Goal: Complete application form: Complete application form

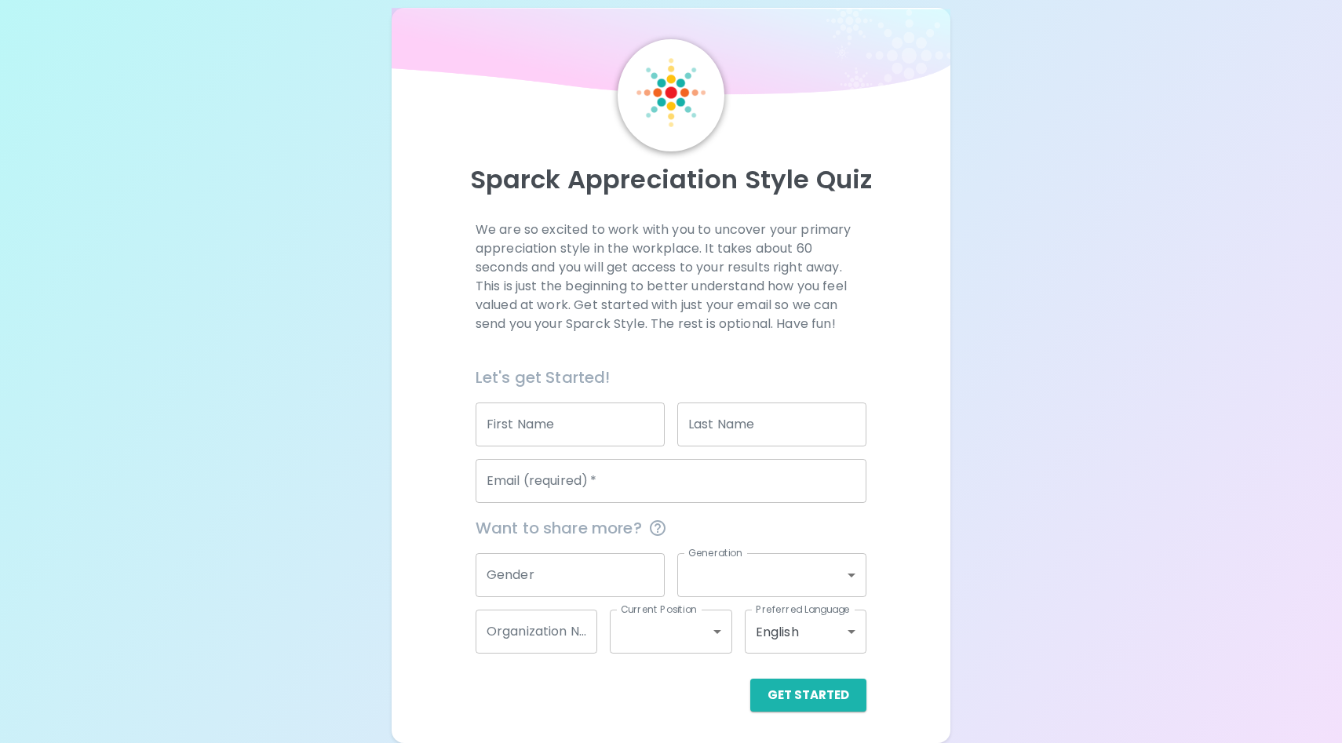
scroll to position [144, 0]
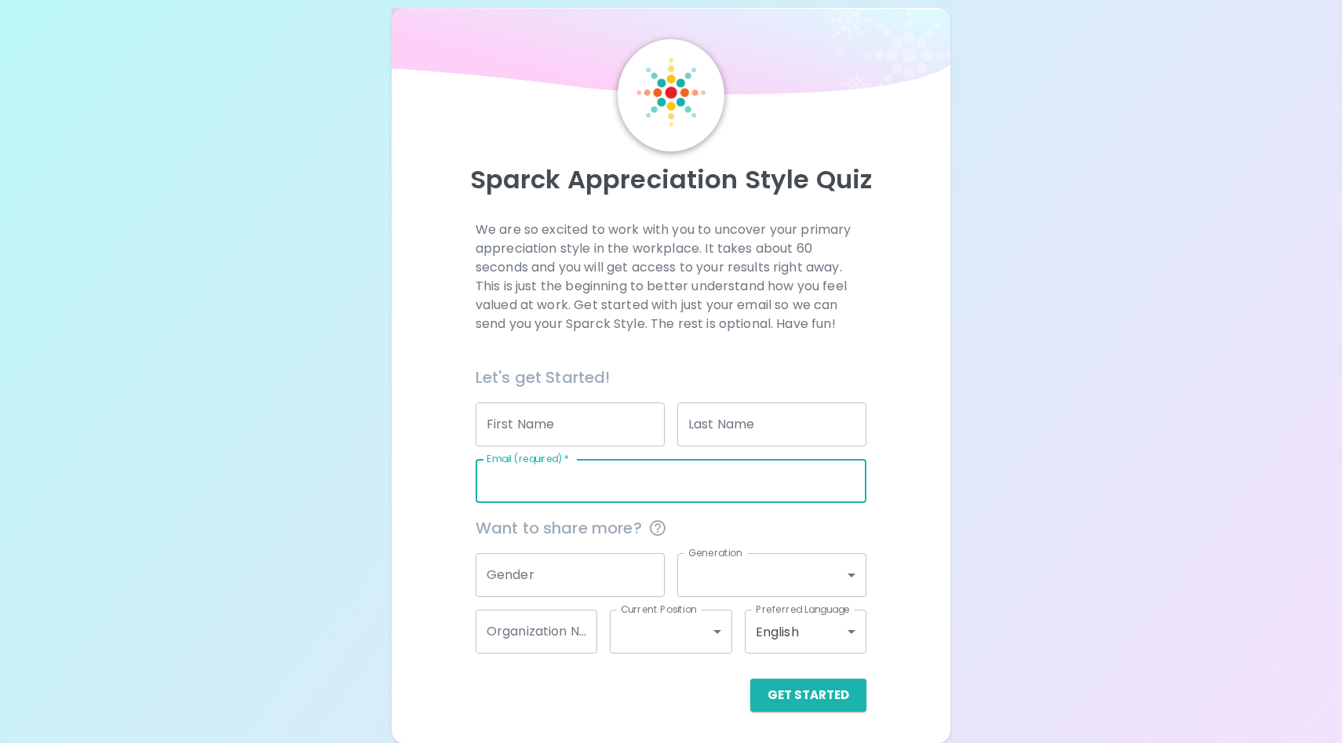
click at [598, 461] on input "Email (required)   *" at bounding box center [671, 481] width 391 height 44
type input "[EMAIL_ADDRESS][PERSON_NAME][DOMAIN_NAME]"
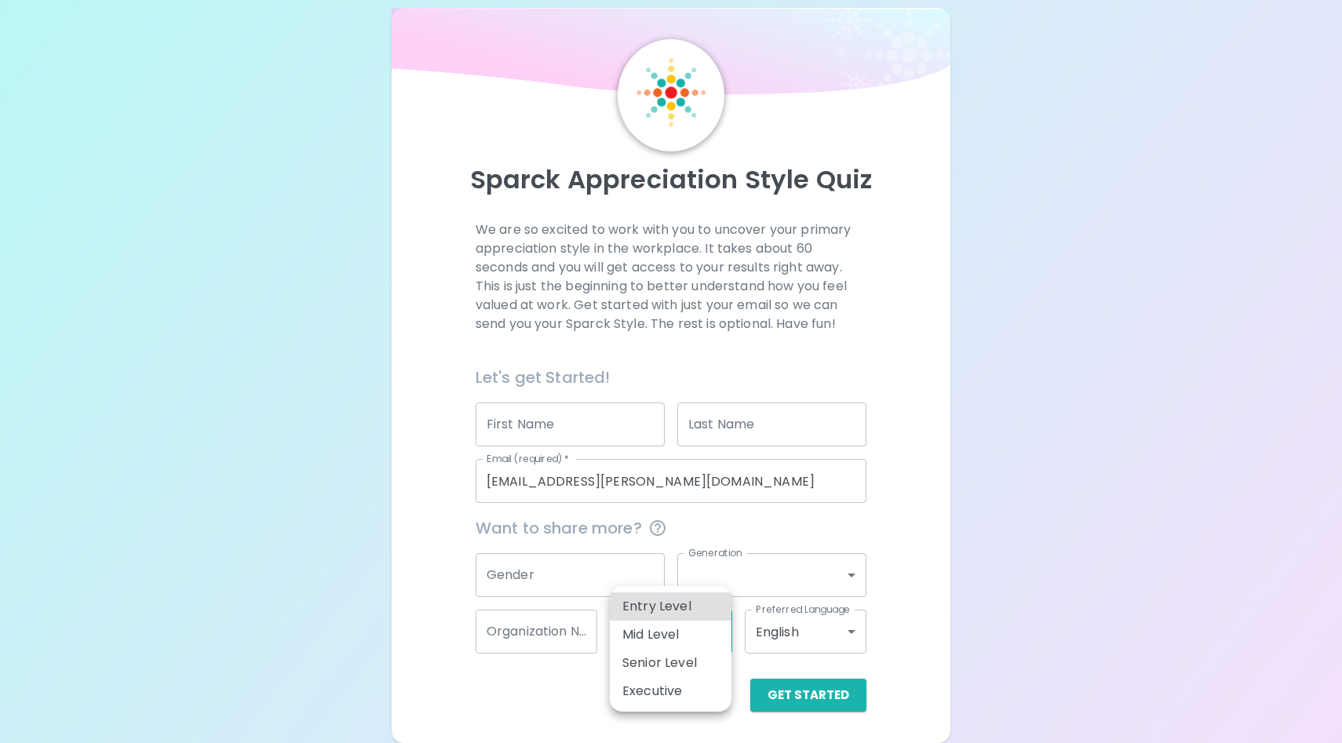
click at [716, 625] on body "Sparck Appreciation Style Quiz We are so excited to work with you to uncover yo…" at bounding box center [671, 359] width 1342 height 767
click at [716, 625] on li "Mid Level" at bounding box center [671, 635] width 122 height 28
type input "mid_level"
click at [716, 625] on body "Sparck Appreciation Style Quiz We are so excited to work with you to uncover yo…" at bounding box center [671, 359] width 1342 height 767
click at [920, 599] on div at bounding box center [671, 371] width 1342 height 743
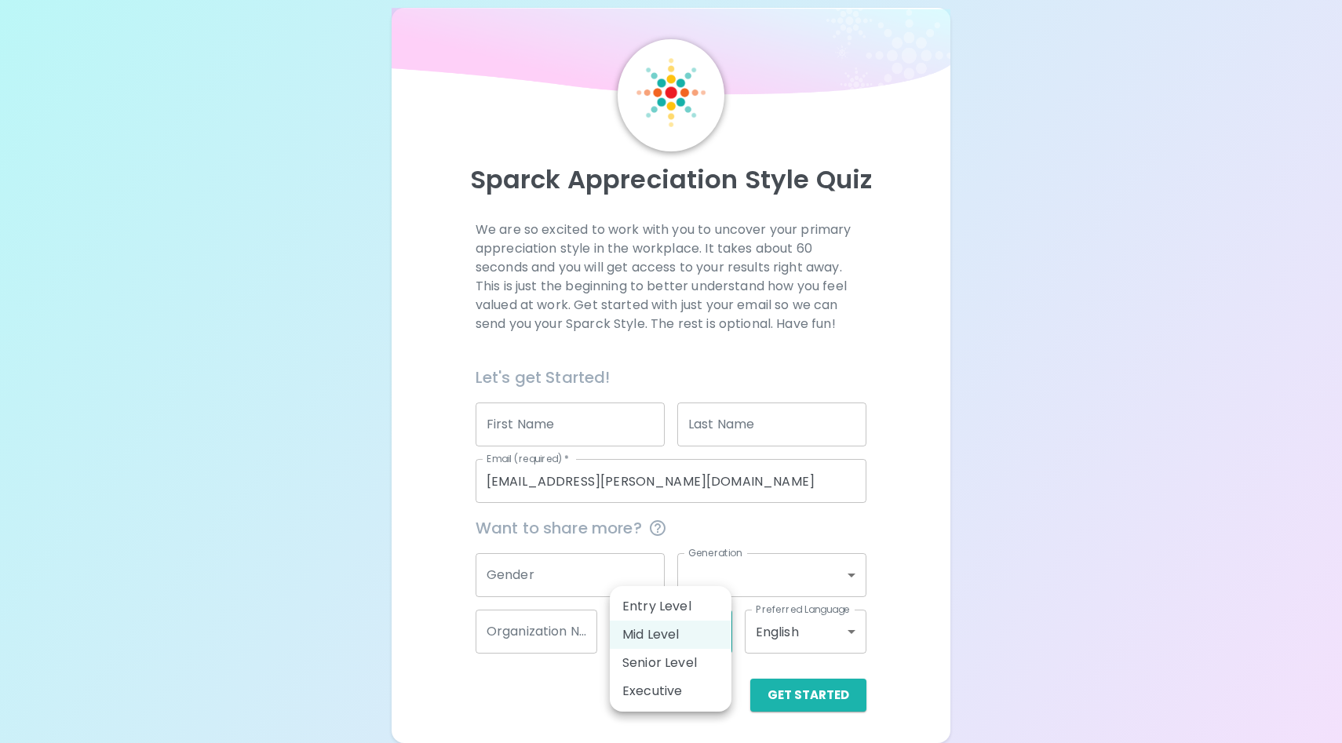
click at [717, 621] on body "Sparck Appreciation Style Quiz We are so excited to work with you to uncover yo…" at bounding box center [671, 359] width 1342 height 767
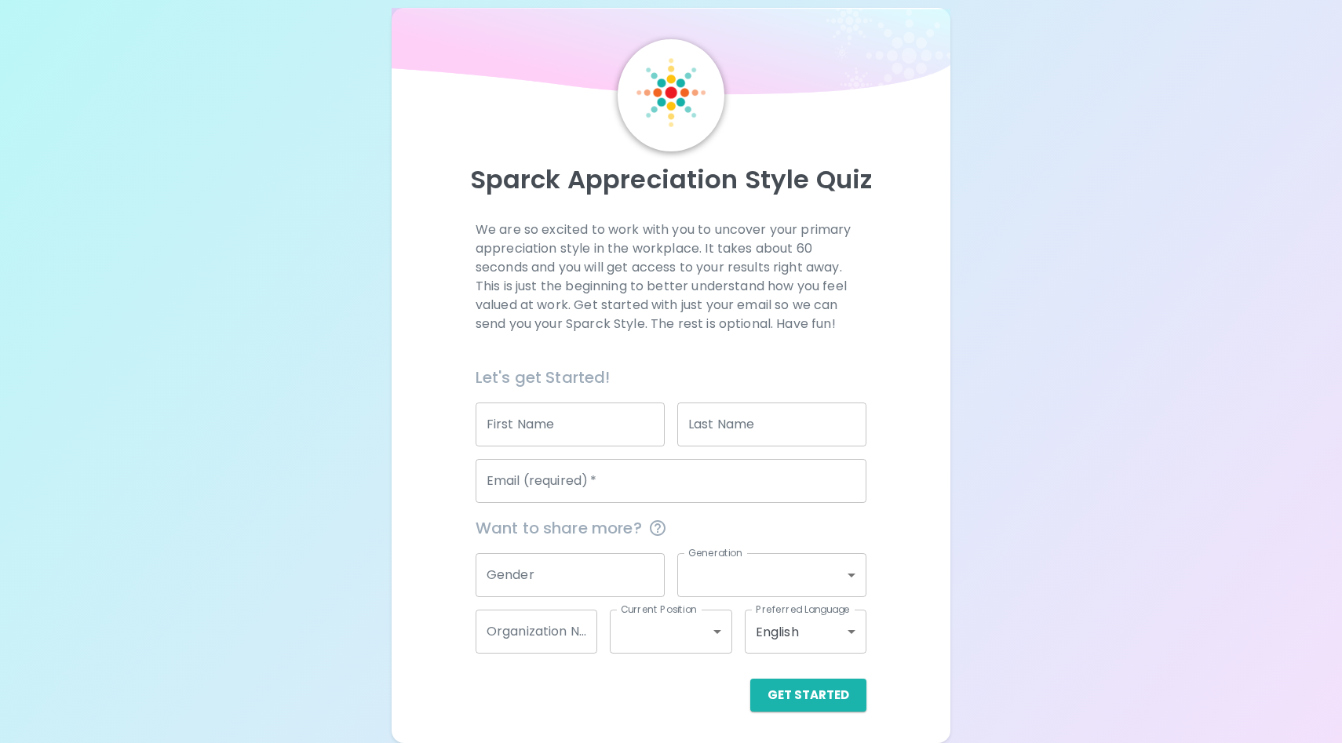
scroll to position [144, 0]
click at [605, 460] on input "Email (required)   *" at bounding box center [671, 481] width 391 height 44
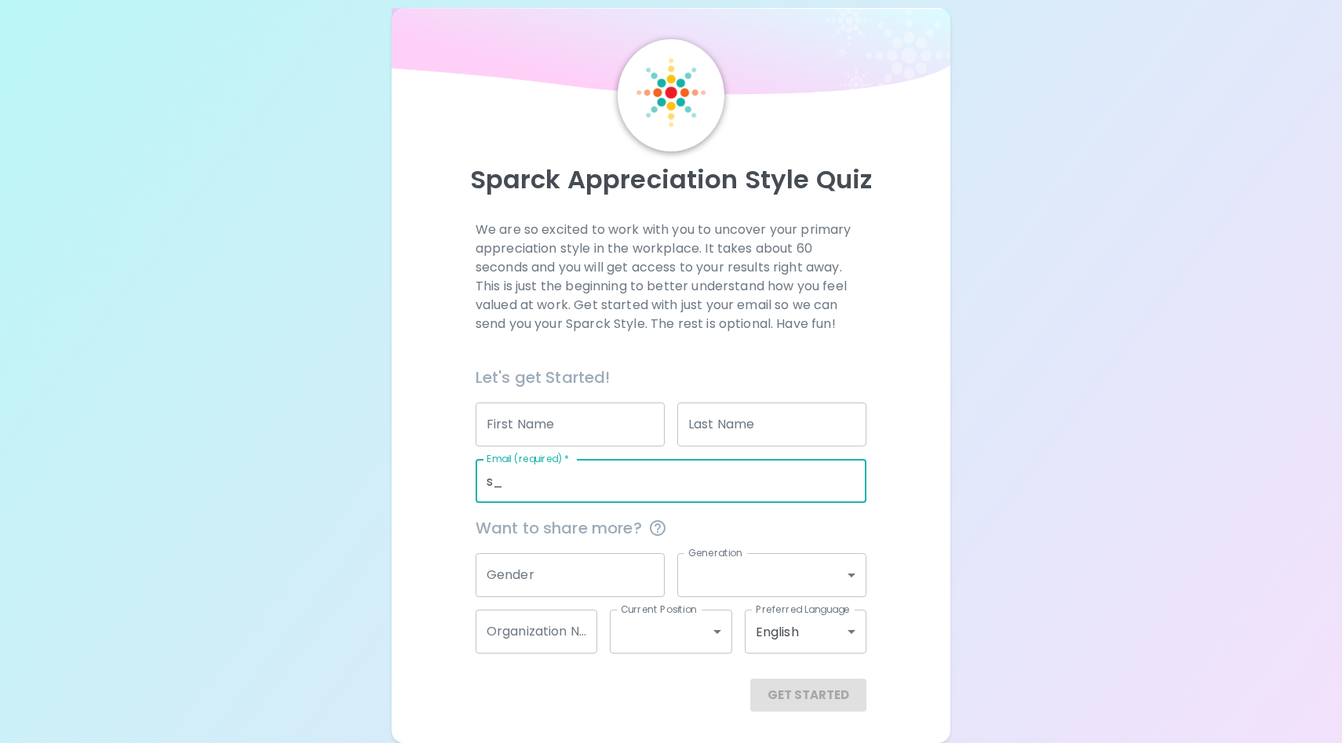
type input "[EMAIL_ADDRESS][PERSON_NAME][DOMAIN_NAME]"
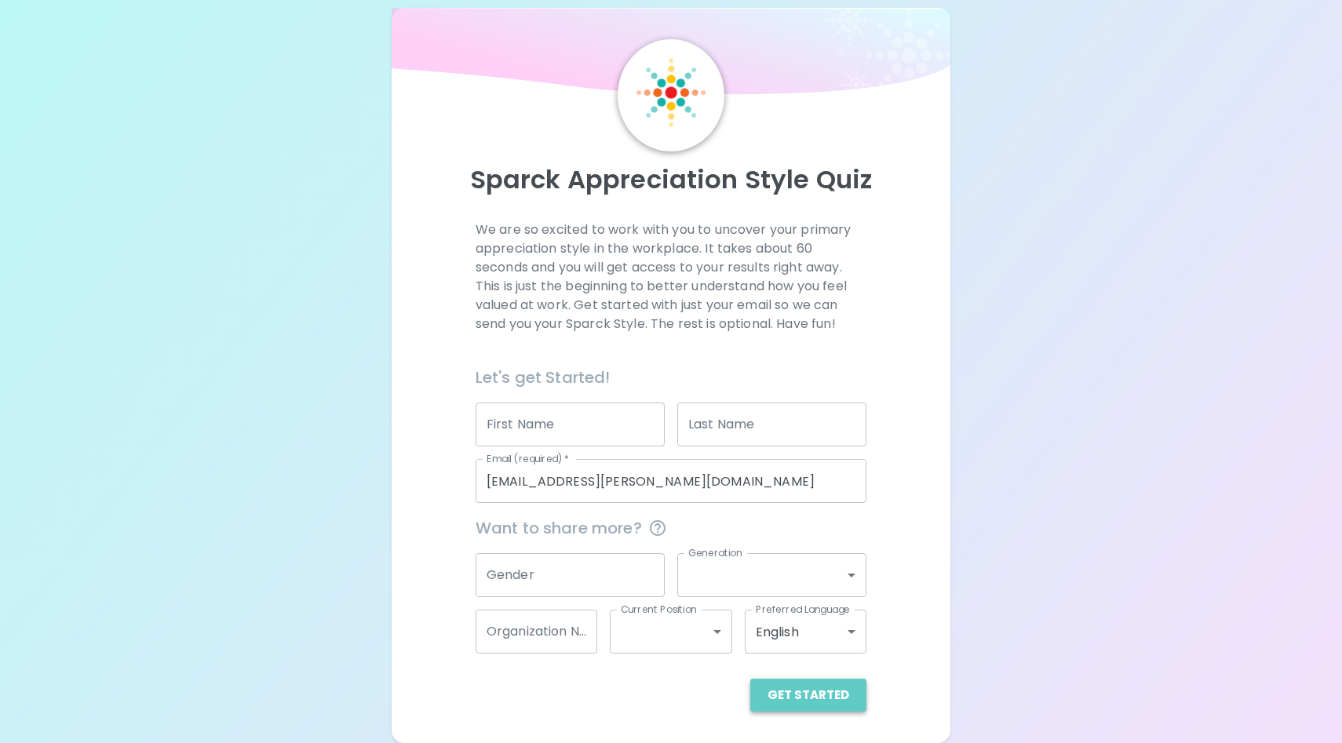
click at [811, 687] on button "Get Started" at bounding box center [808, 695] width 116 height 33
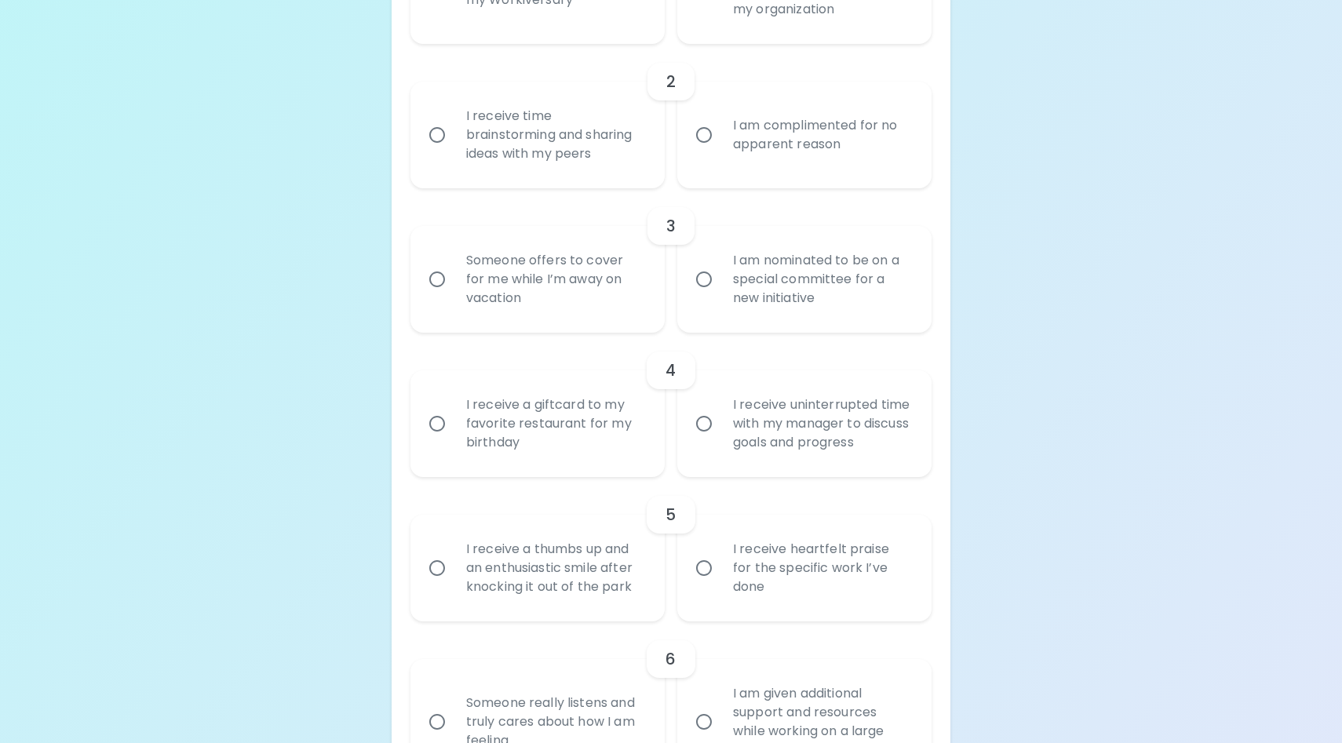
scroll to position [497, 0]
click at [705, 294] on input "I am nominated to be on a special committee for a new initiative" at bounding box center [703, 277] width 33 height 33
radio input "true"
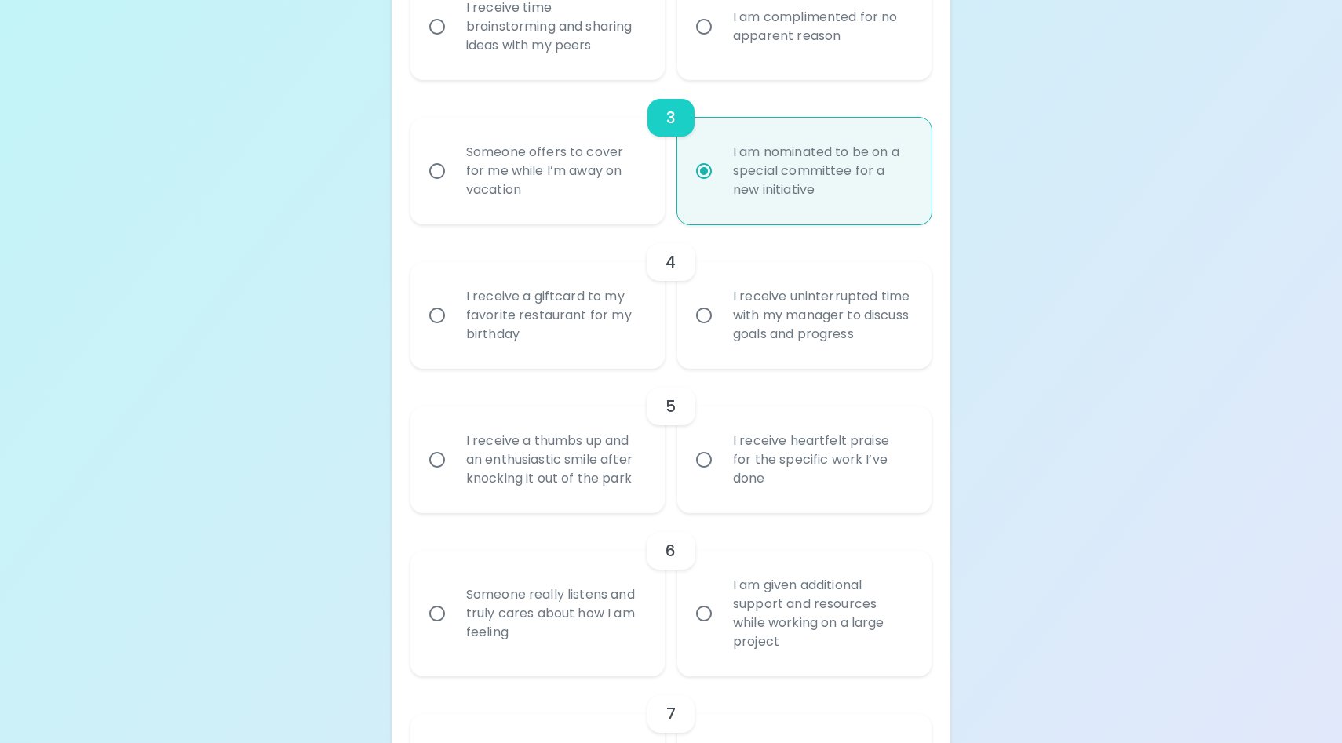
scroll to position [605, 0]
click at [439, 42] on input "I receive time brainstorming and sharing ideas with my peers" at bounding box center [437, 25] width 33 height 33
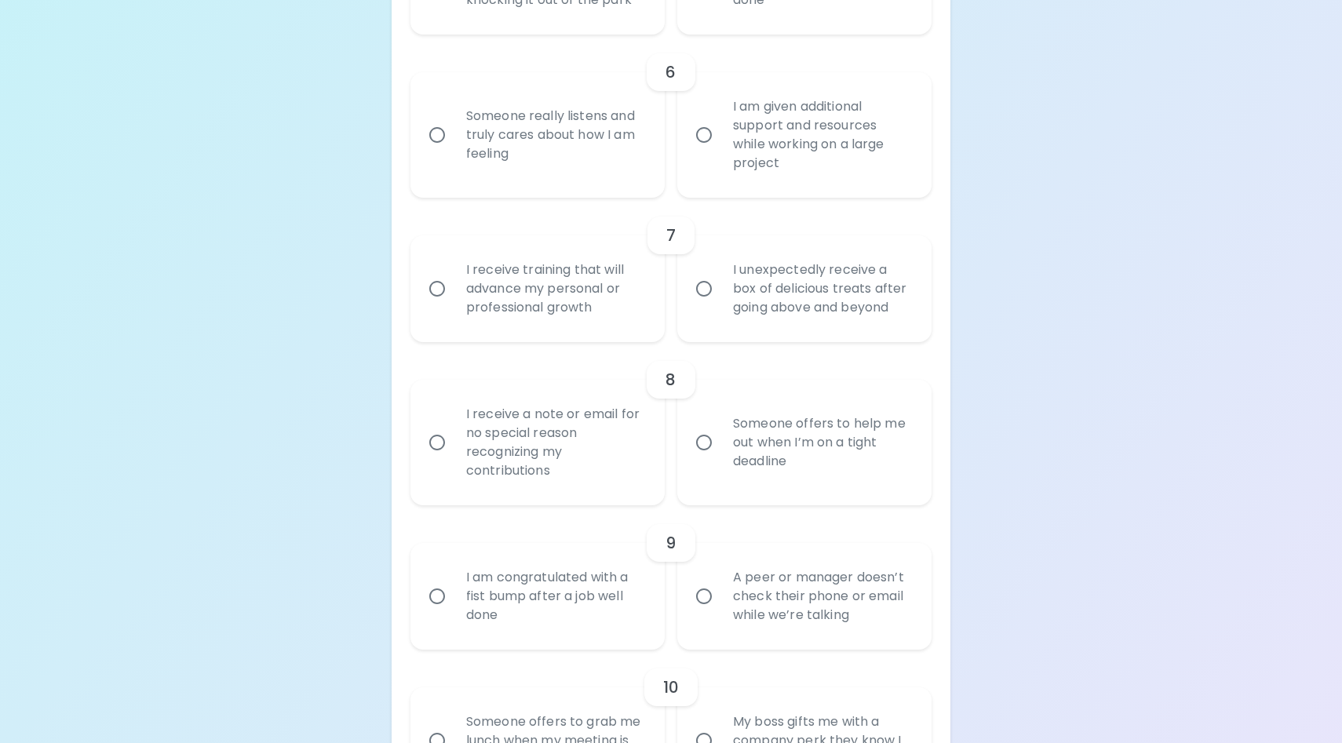
scroll to position [1085, 0]
radio input "true"
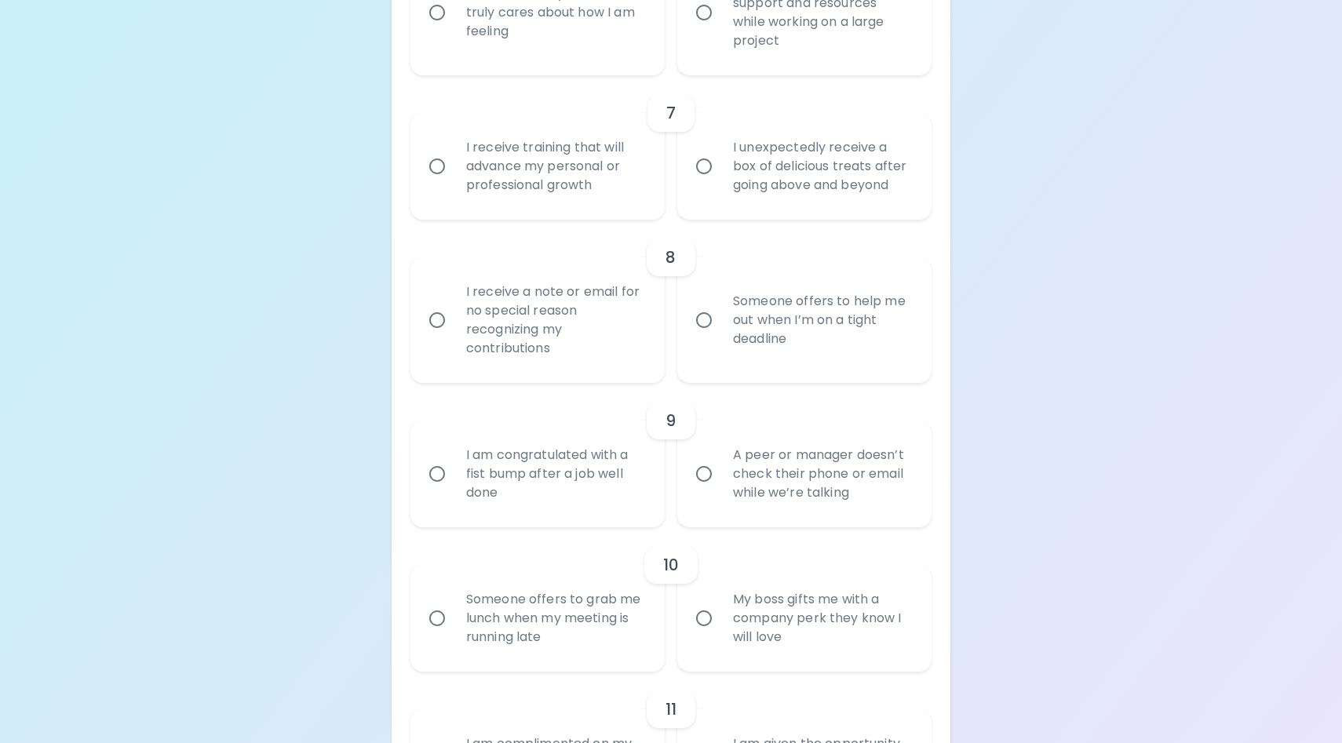
scroll to position [1211, 0]
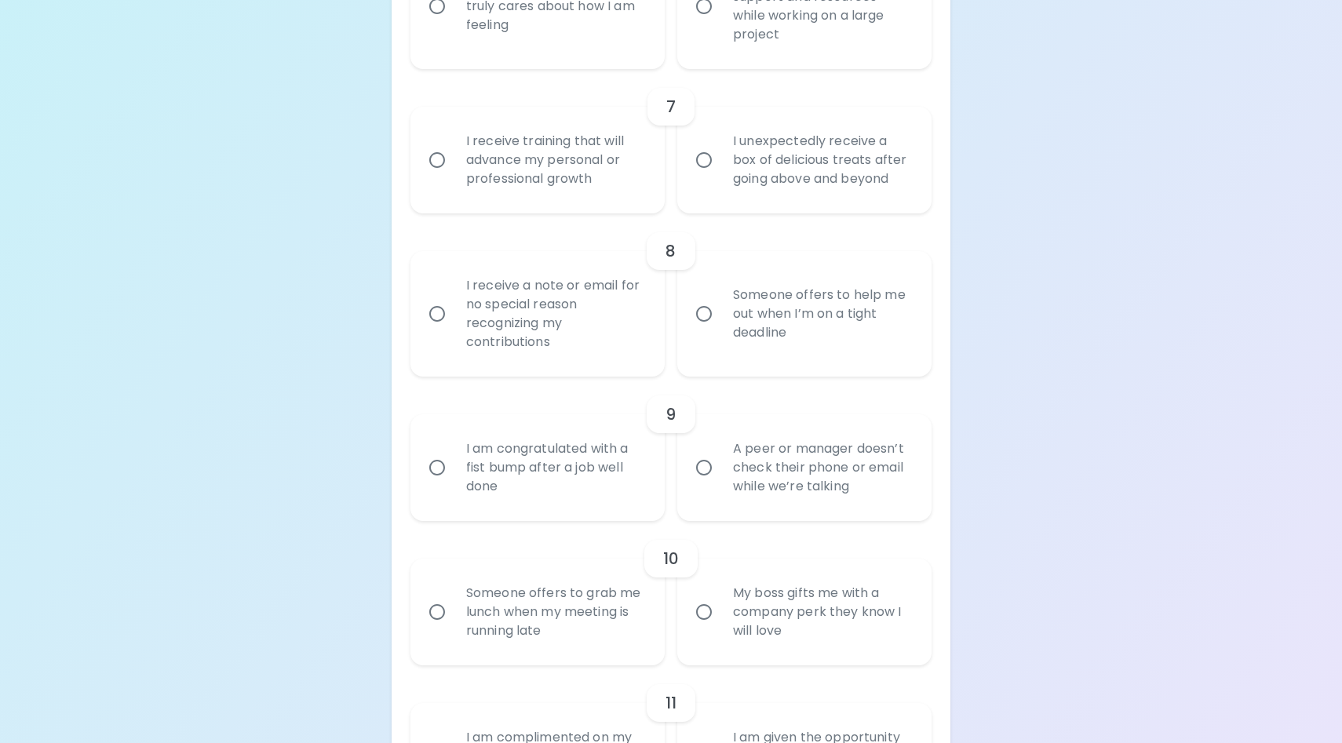
radio input "true"
click at [438, 23] on input "Someone really listens and truly cares about how I am feeling" at bounding box center [437, 6] width 33 height 33
radio input "false"
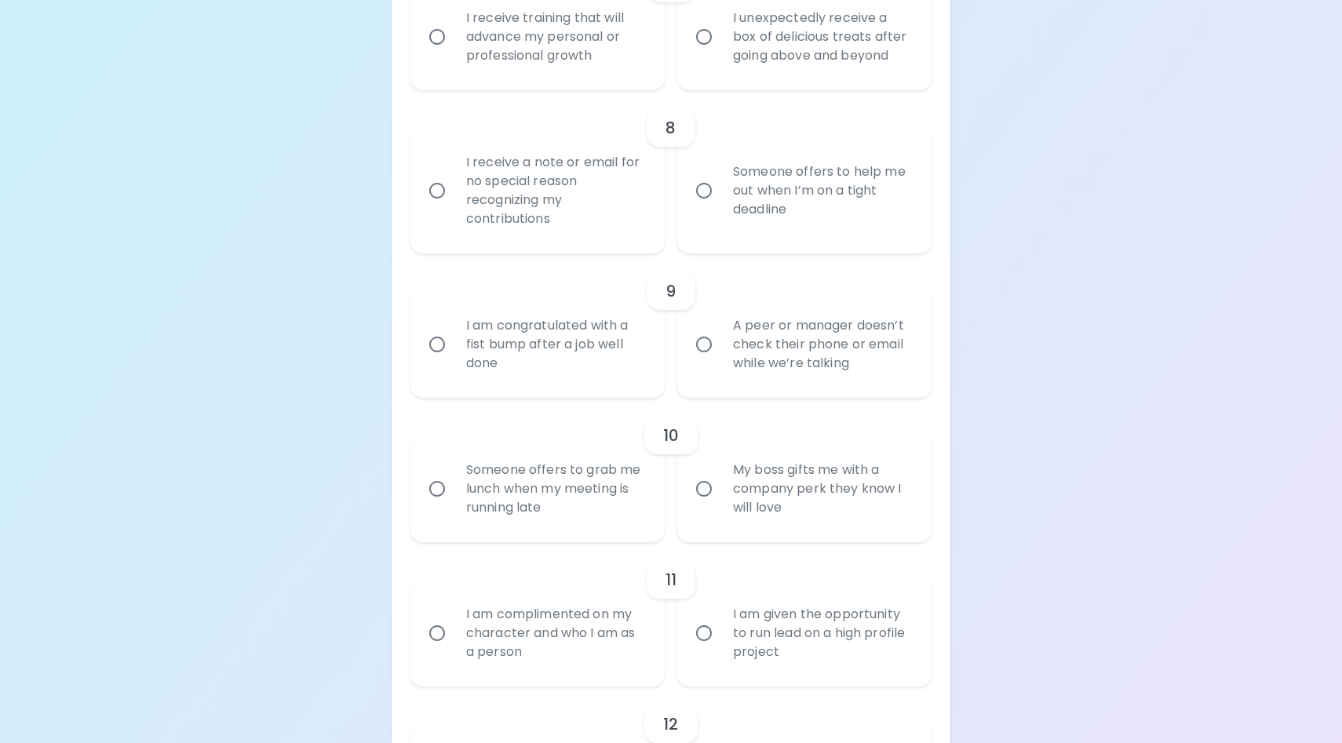
scroll to position [1337, 0]
radio input "true"
click at [440, 51] on input "I receive training that will advance my personal or professional growth" at bounding box center [437, 34] width 33 height 33
radio input "false"
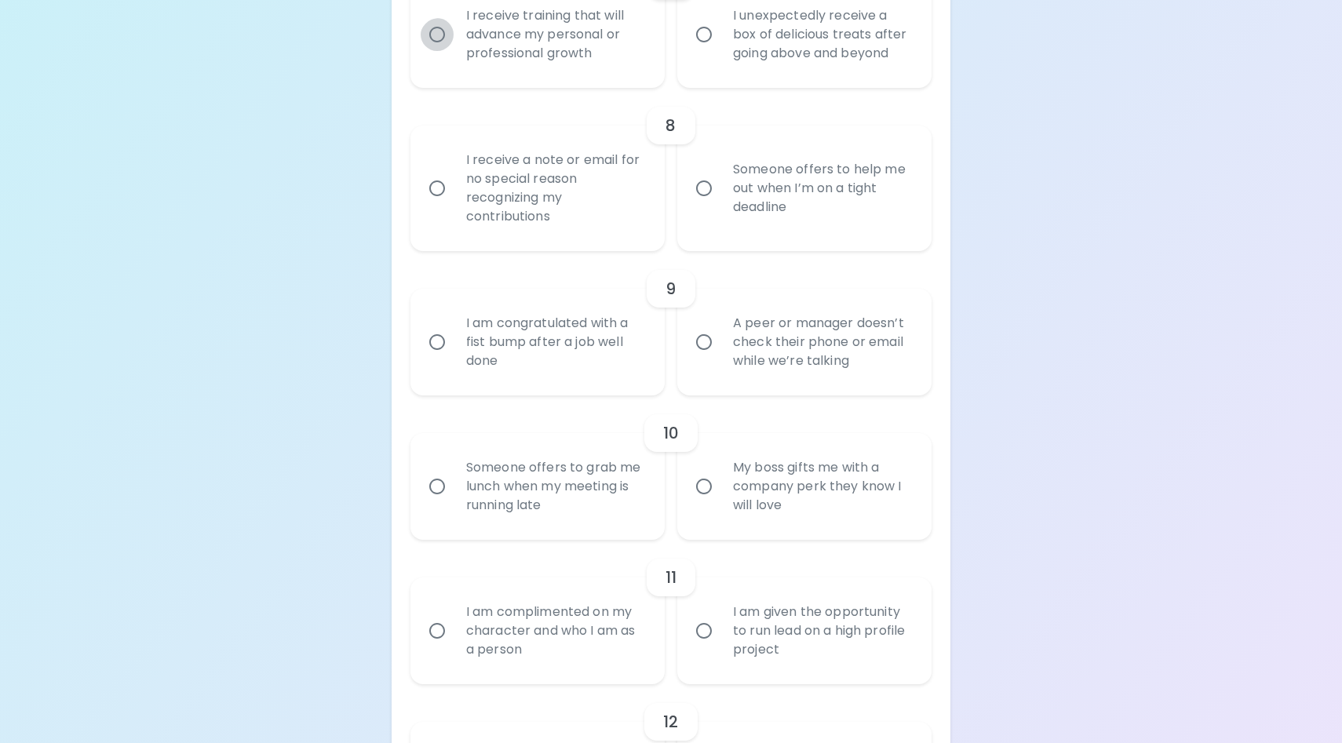
radio input "false"
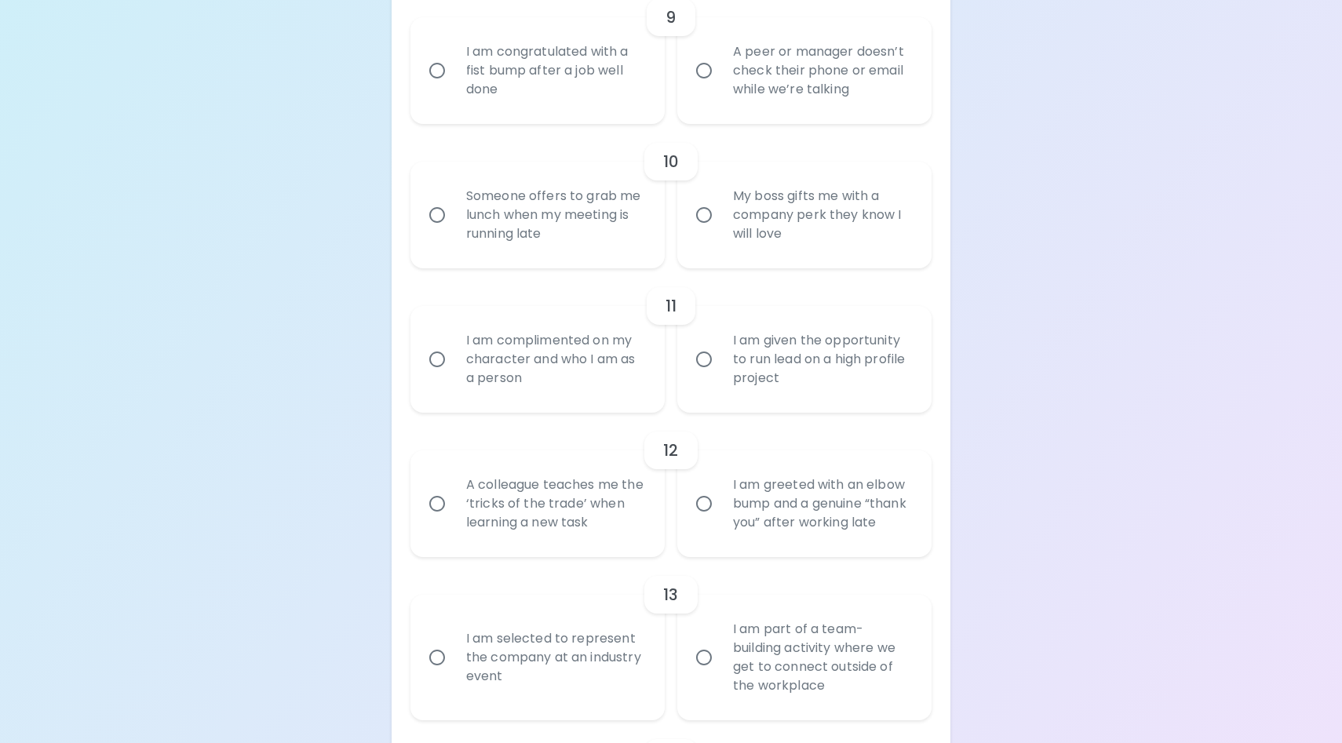
scroll to position [1609, 0]
radio input "true"
radio input "false"
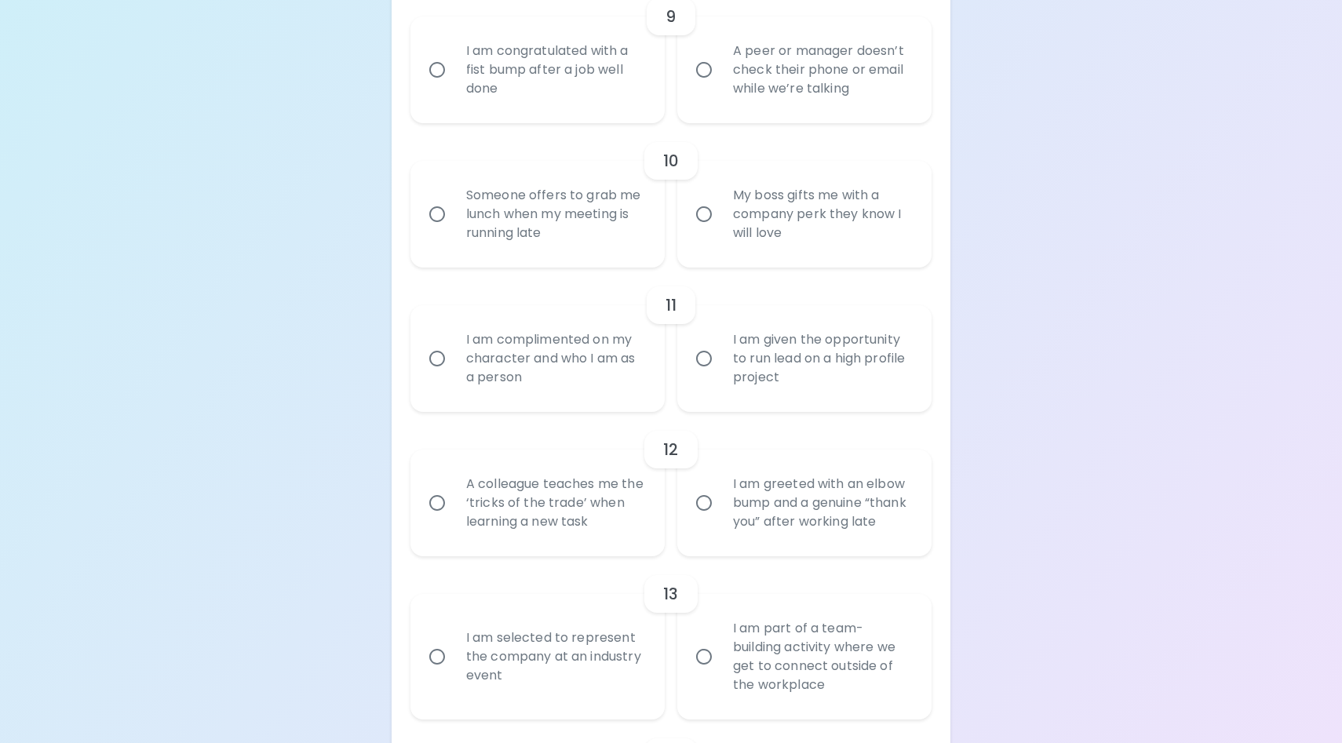
radio input "false"
radio input "true"
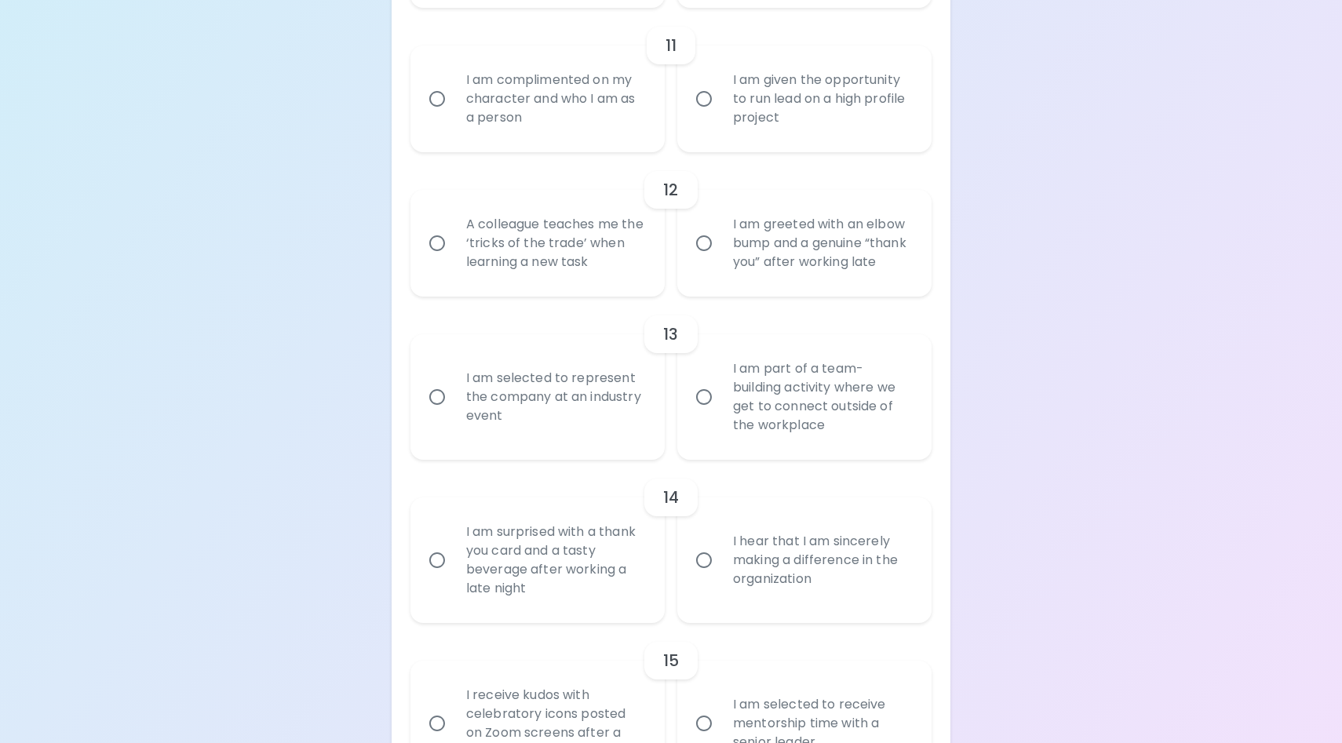
scroll to position [1878, 0]
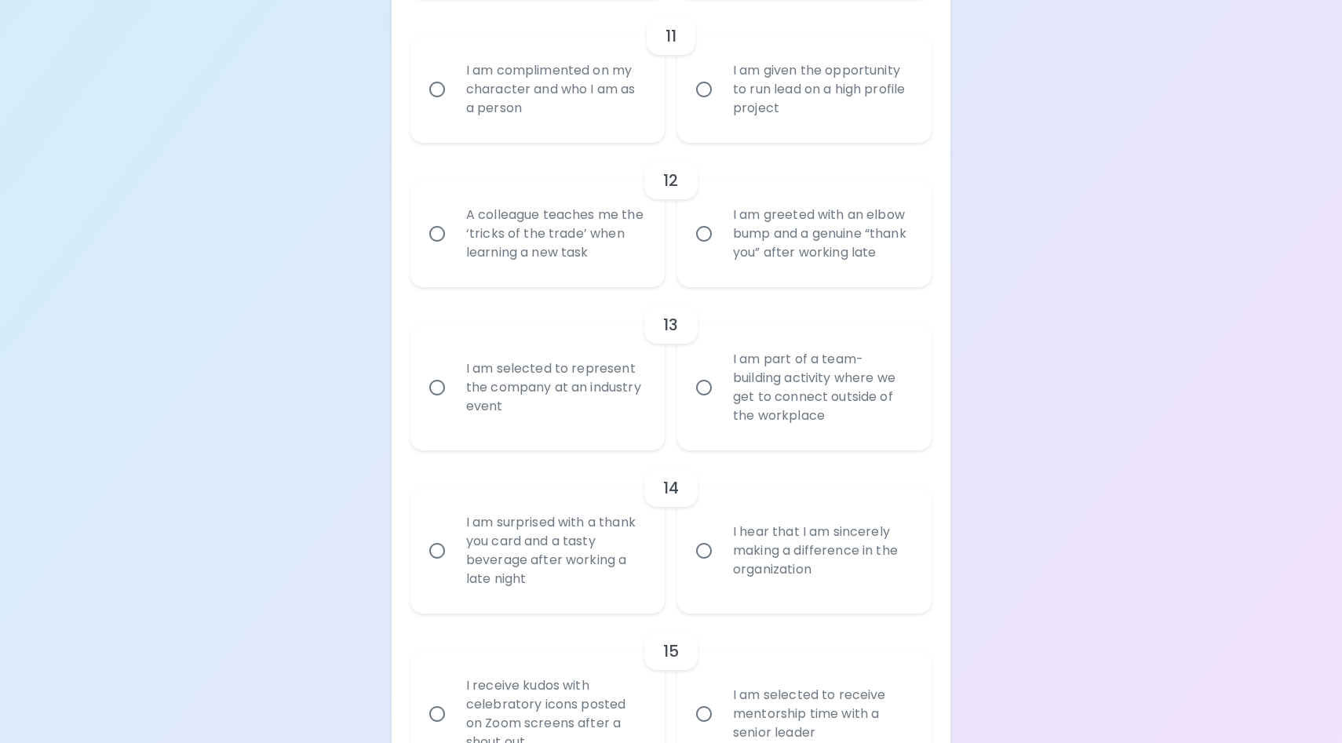
radio input "true"
radio input "false"
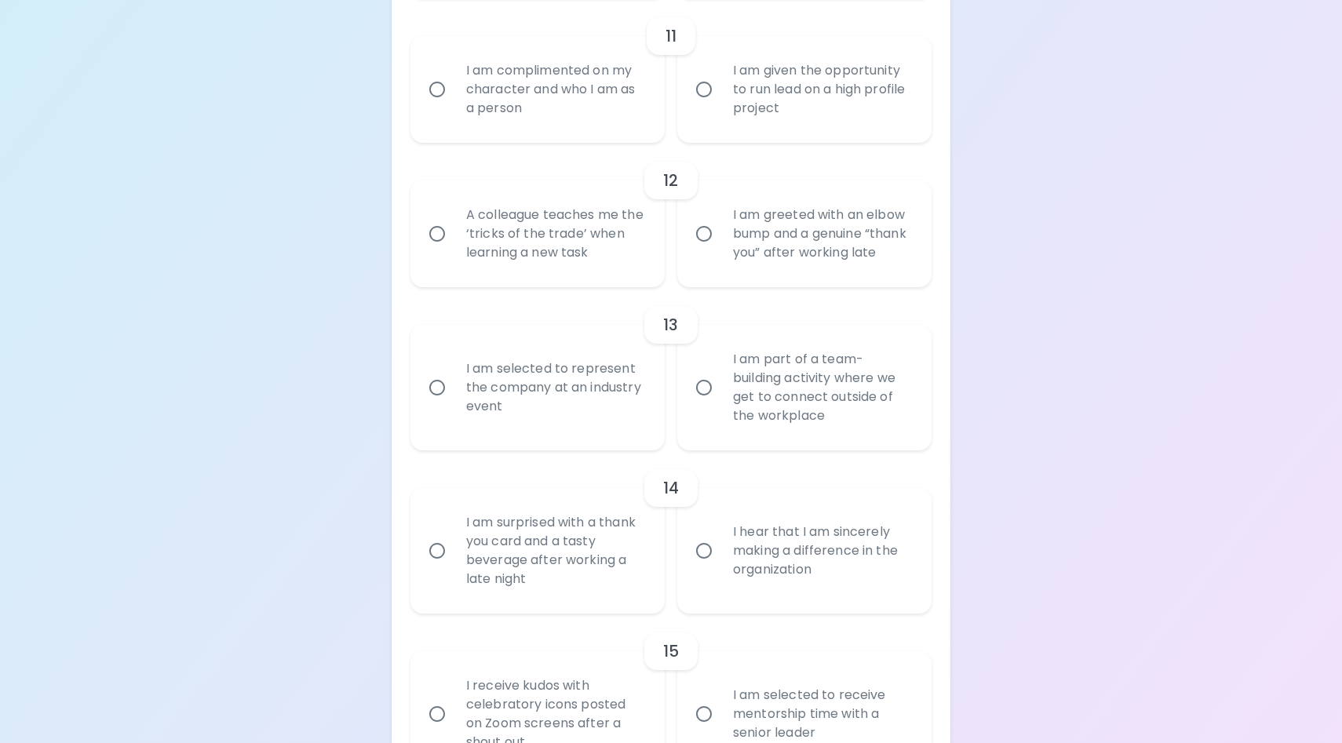
radio input "false"
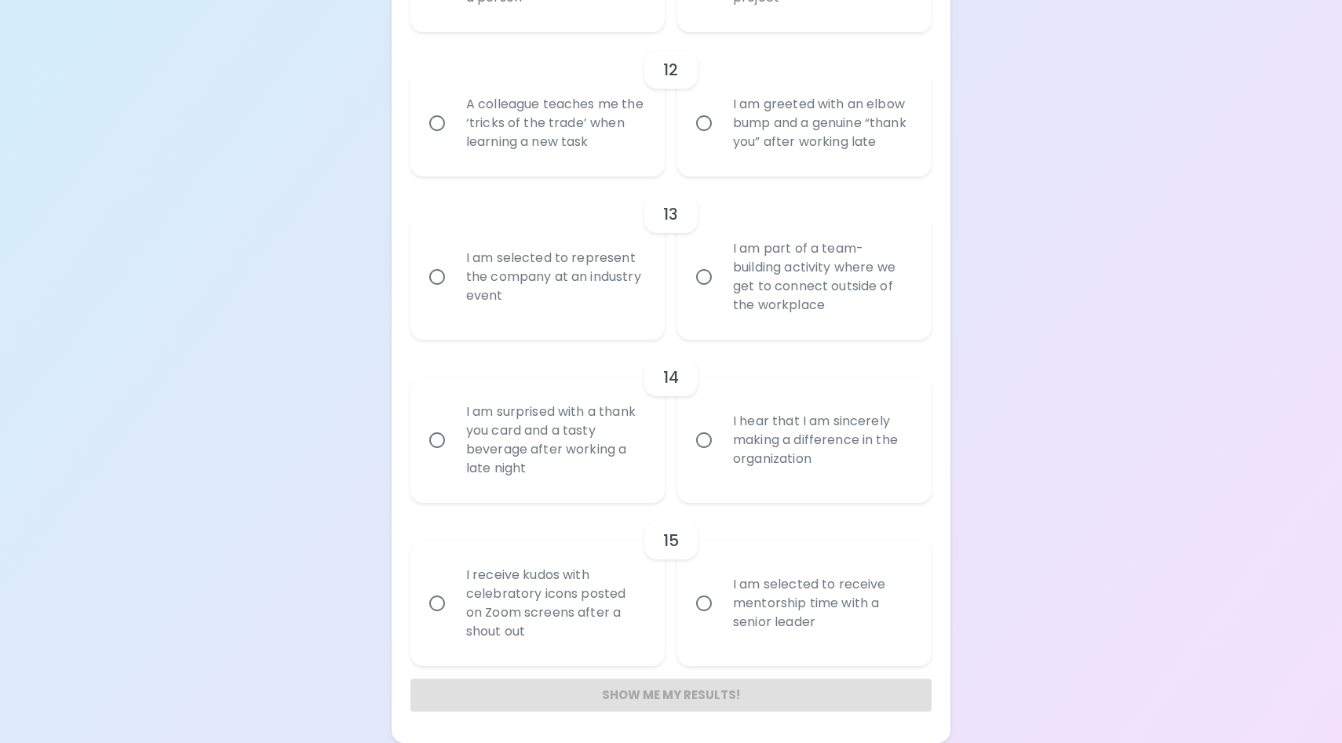
scroll to position [2144, 0]
radio input "true"
radio input "false"
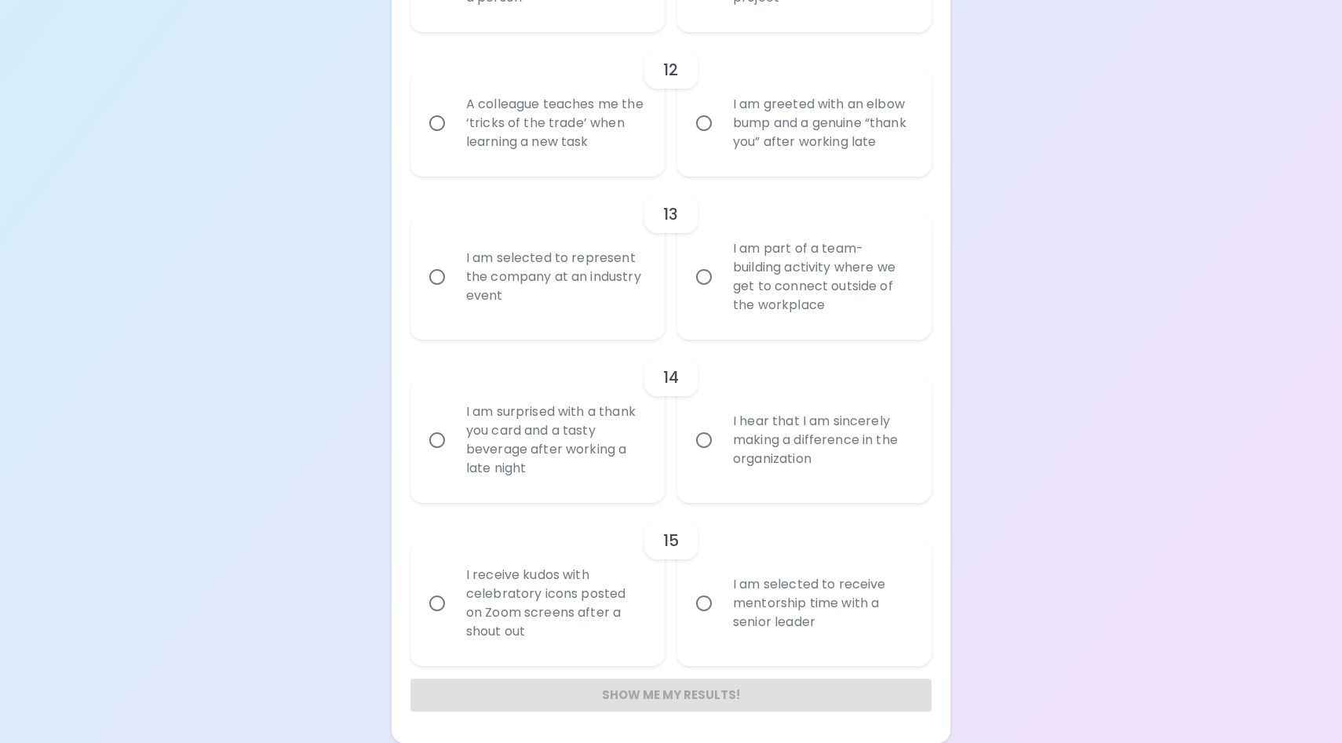
radio input "false"
radio input "true"
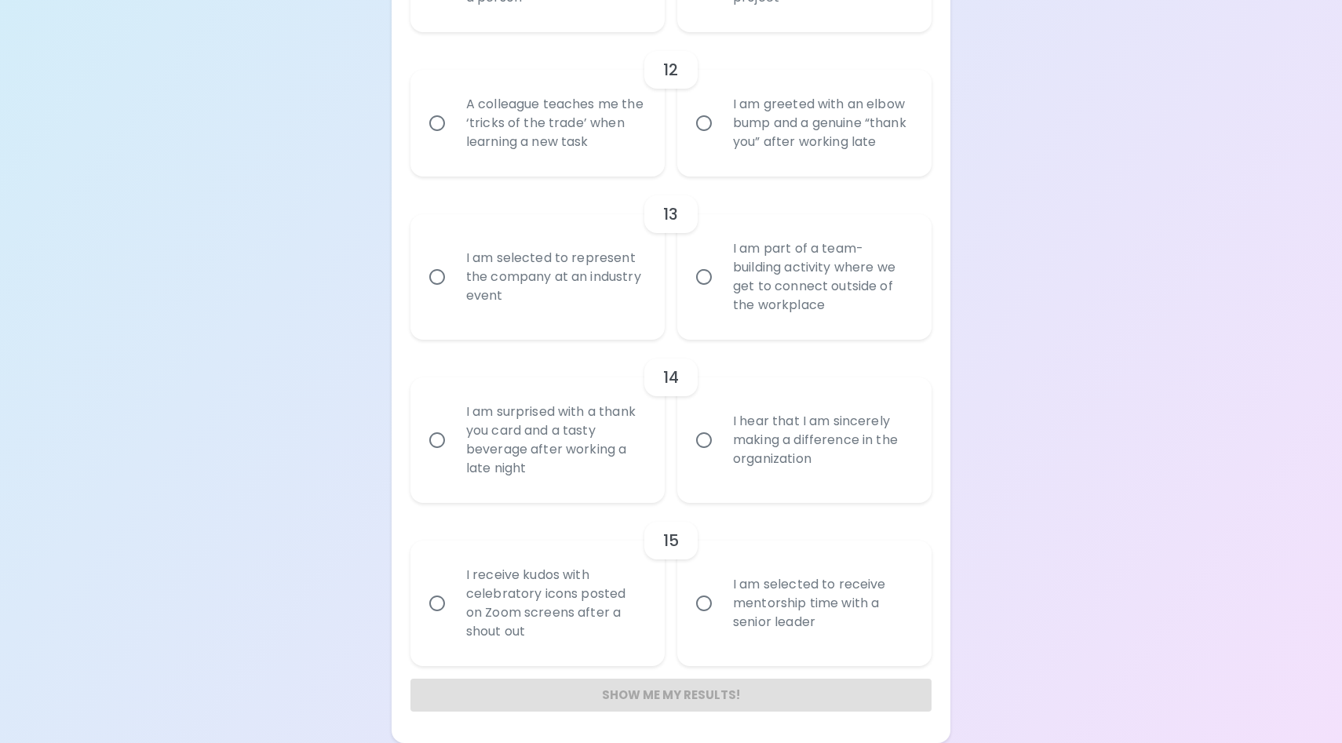
radio input "false"
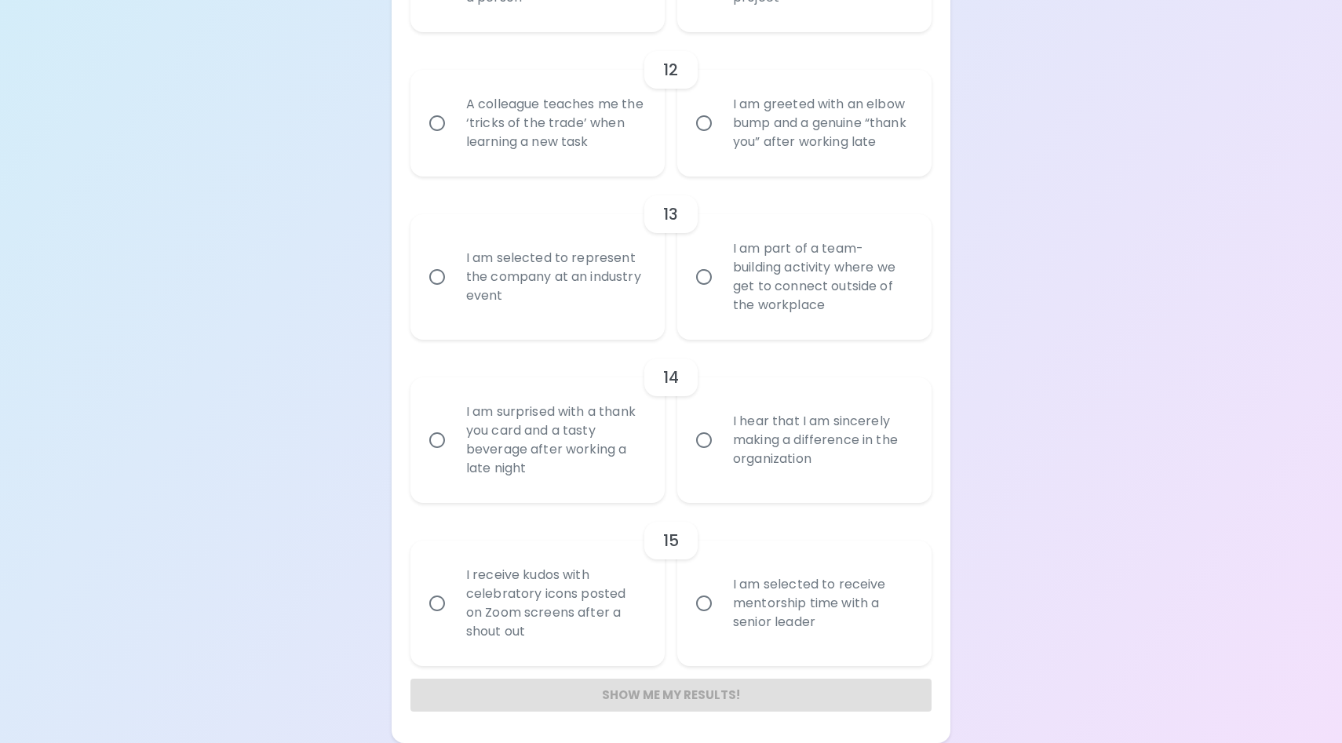
radio input "false"
radio input "true"
click at [441, 140] on input "A colleague teaches me the ‘tricks of the trade’ when learning a new task" at bounding box center [437, 123] width 33 height 33
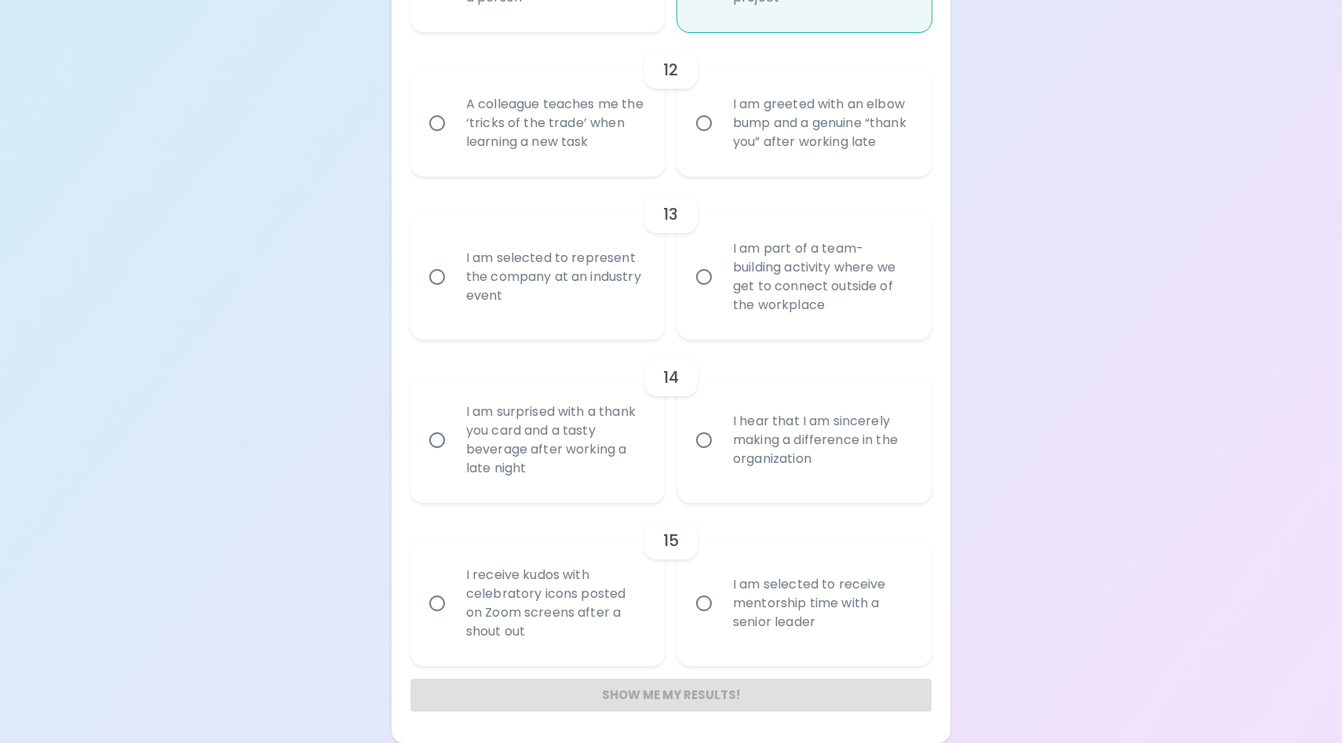
radio input "false"
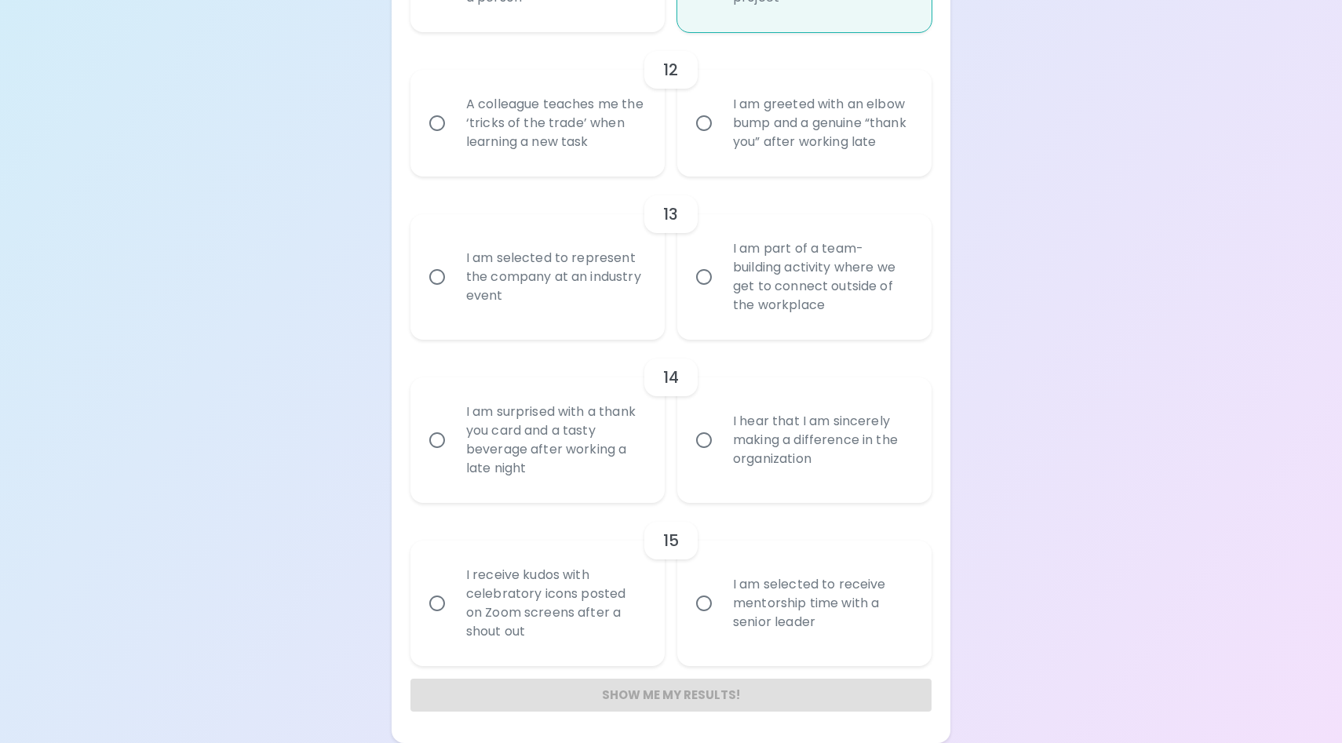
radio input "false"
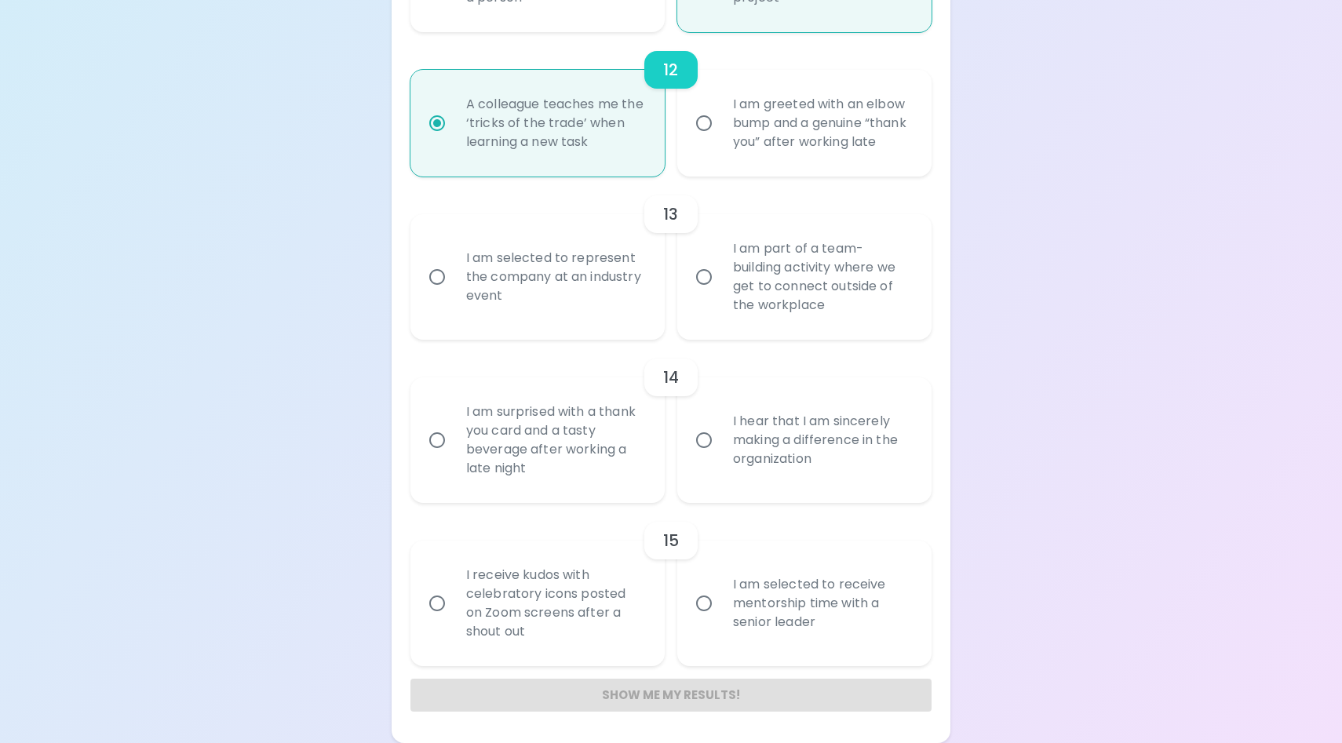
scroll to position [2742, 0]
radio input "true"
click at [434, 261] on input "I am selected to represent the company at an industry event" at bounding box center [437, 277] width 33 height 33
radio input "false"
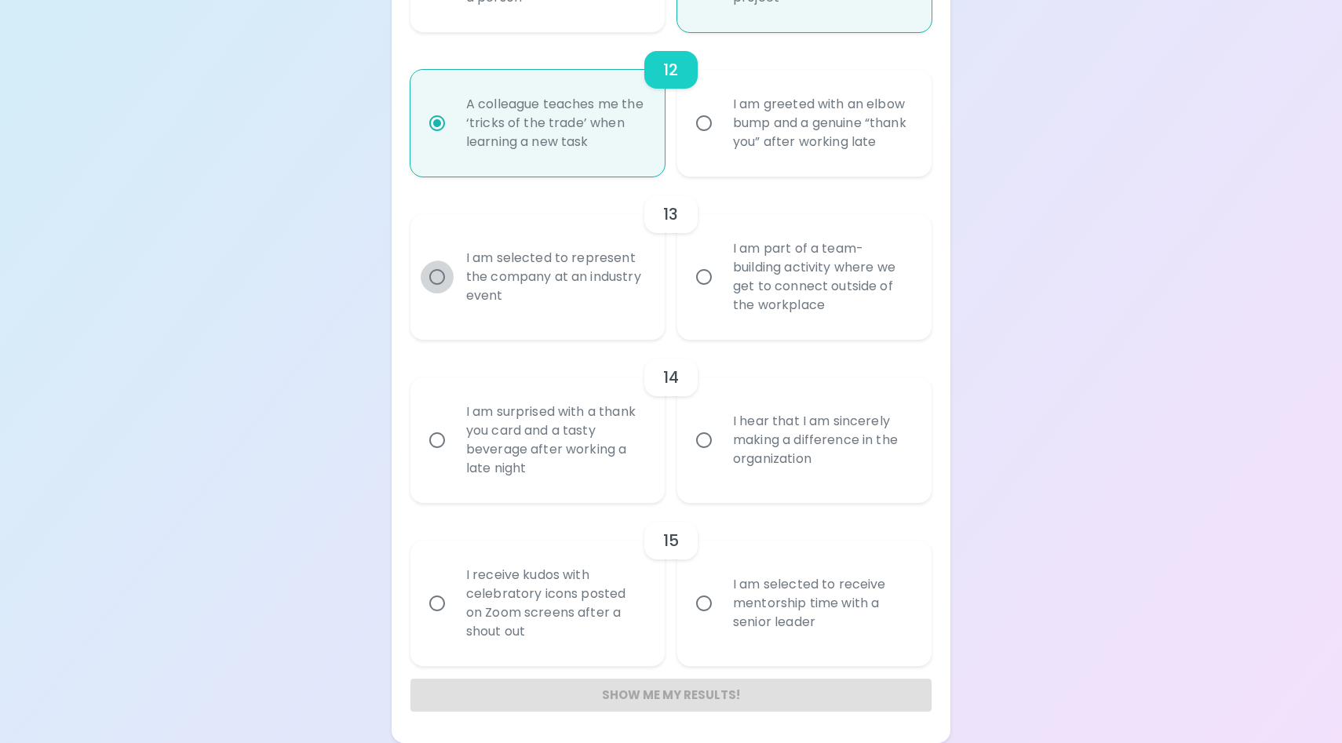
radio input "false"
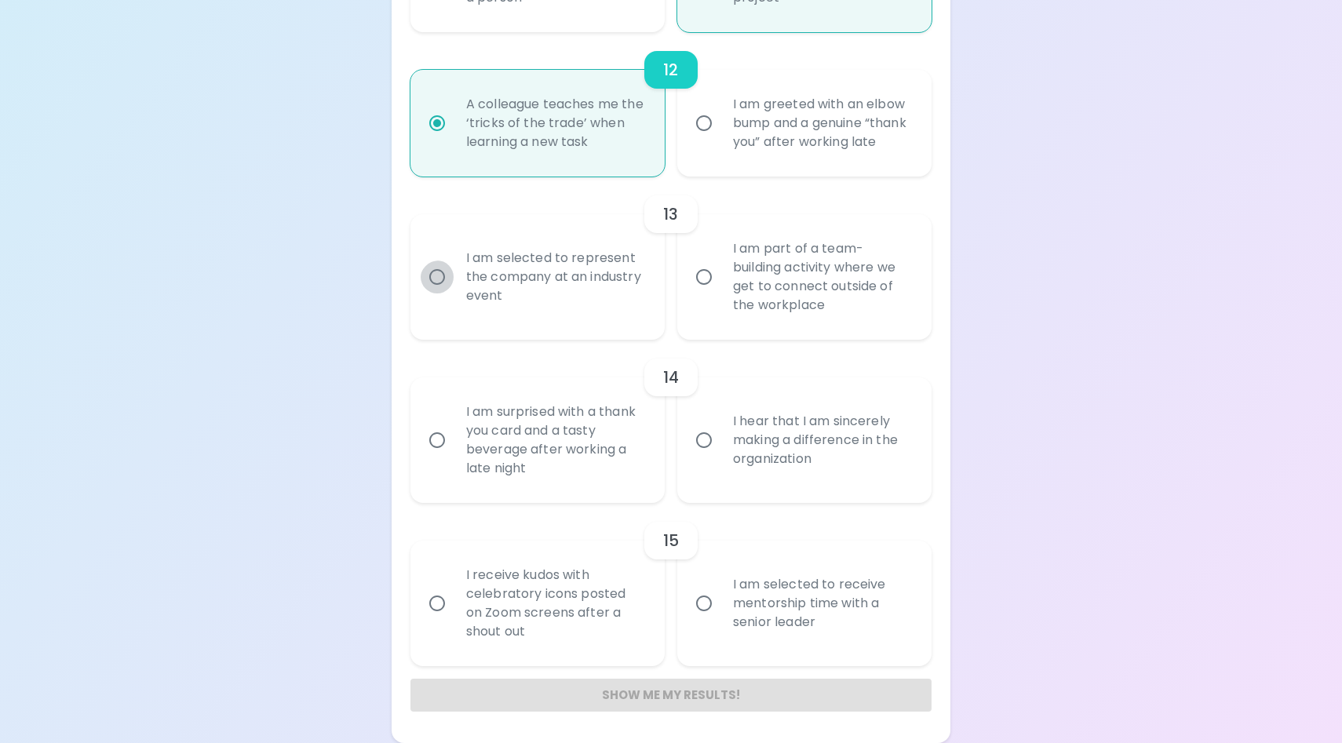
radio input "false"
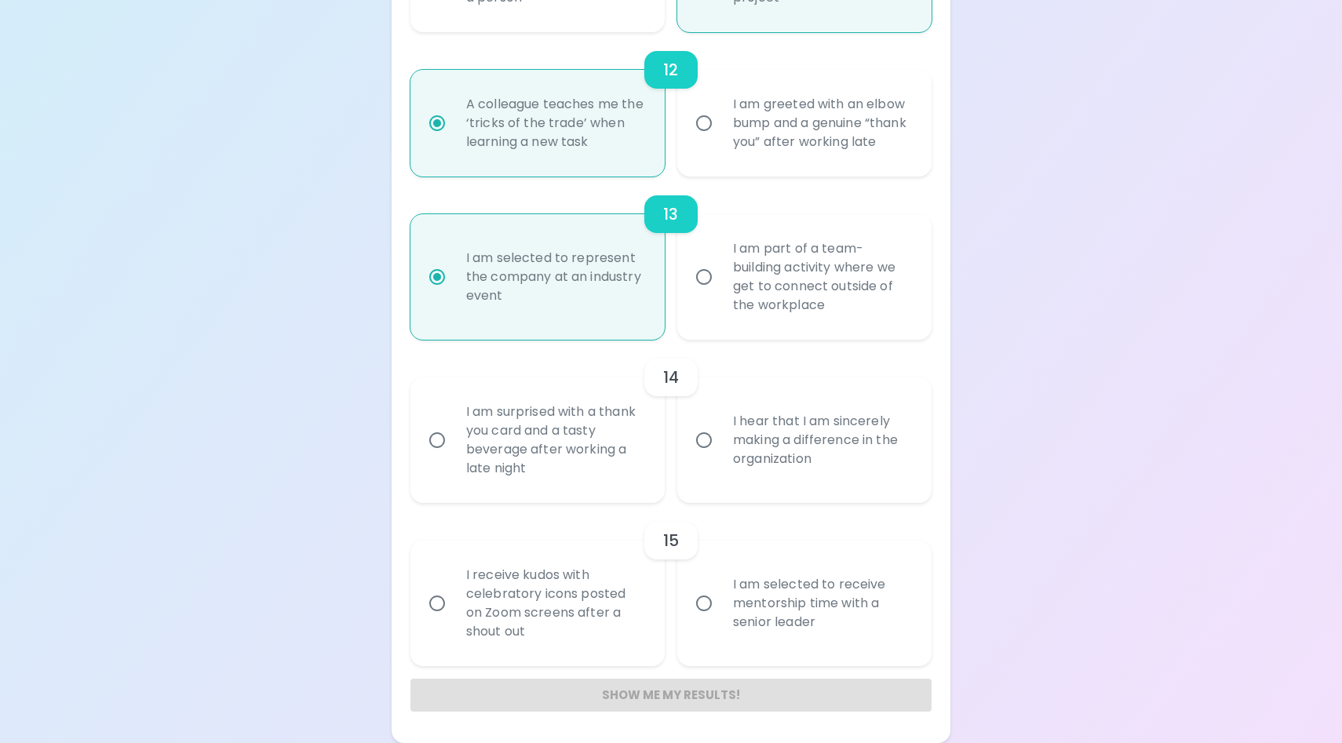
scroll to position [2792, 0]
radio input "true"
click at [706, 424] on input "I hear that I am sincerely making a difference in the organization" at bounding box center [703, 440] width 33 height 33
radio input "false"
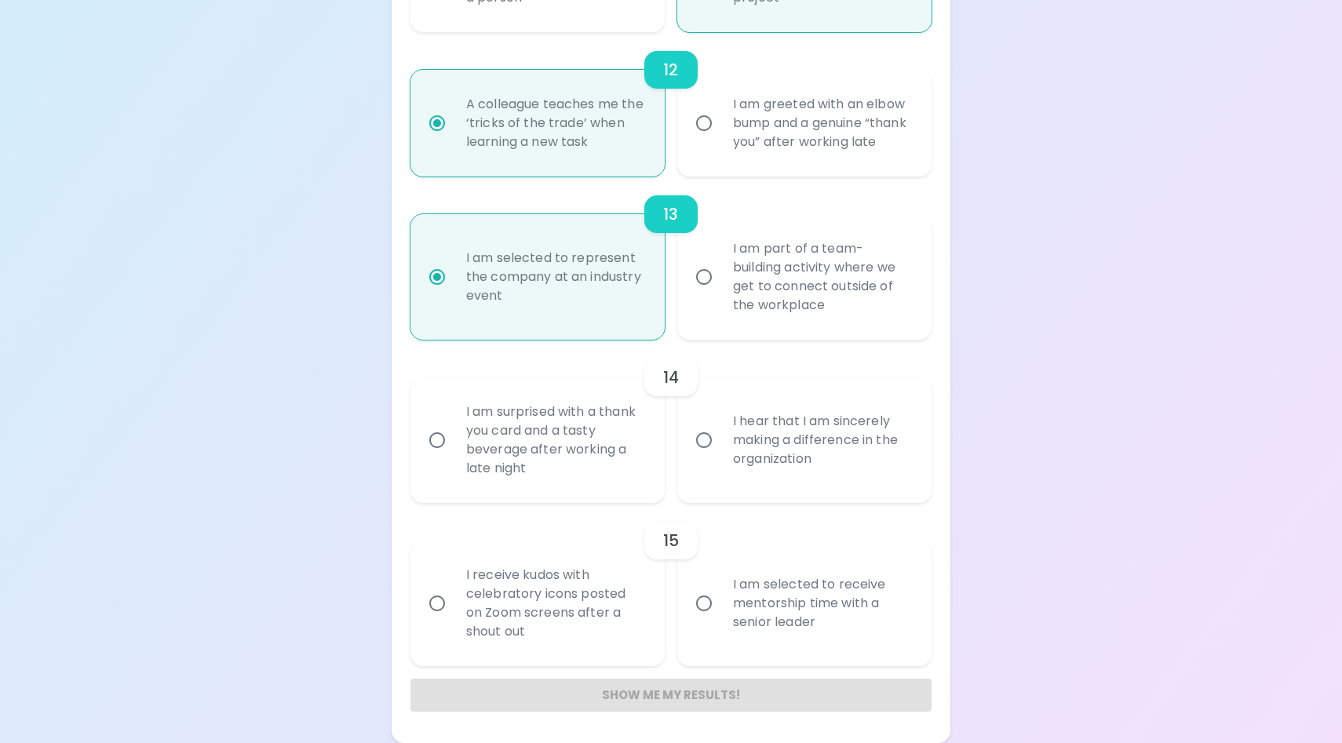
radio input "false"
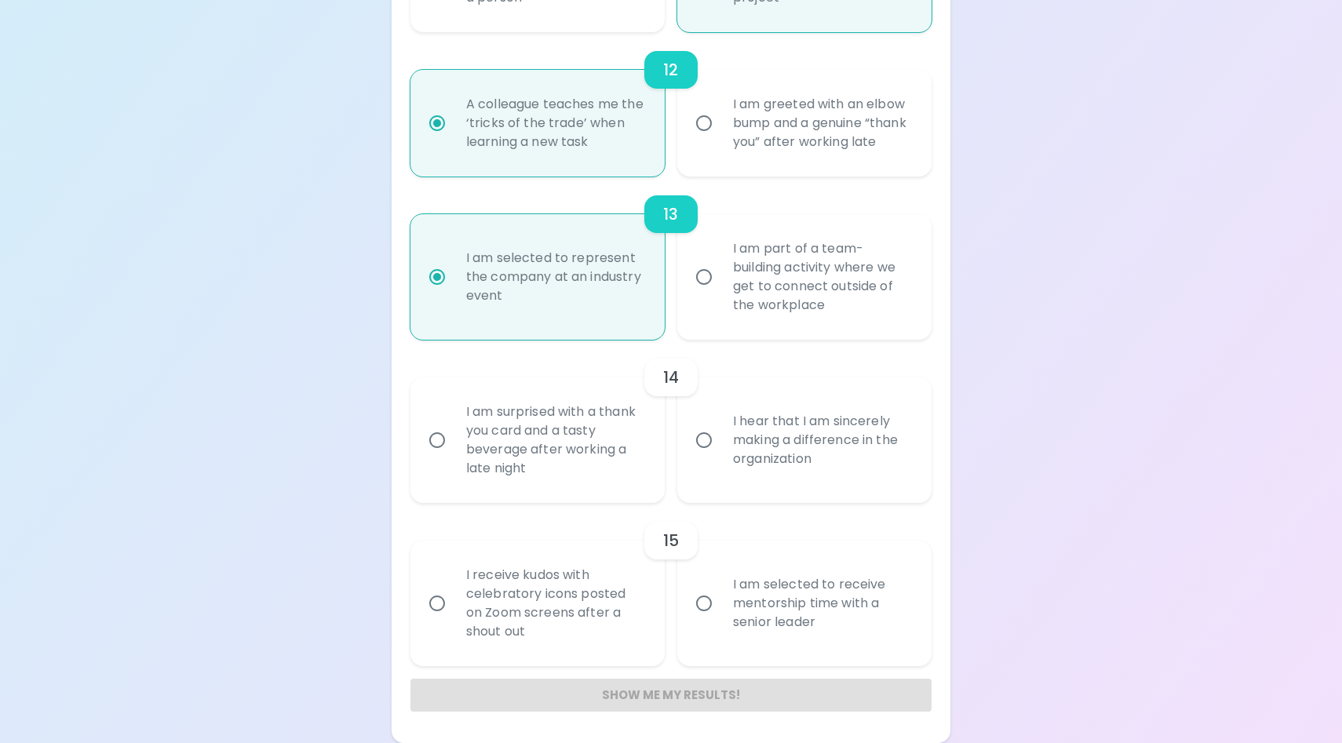
radio input "false"
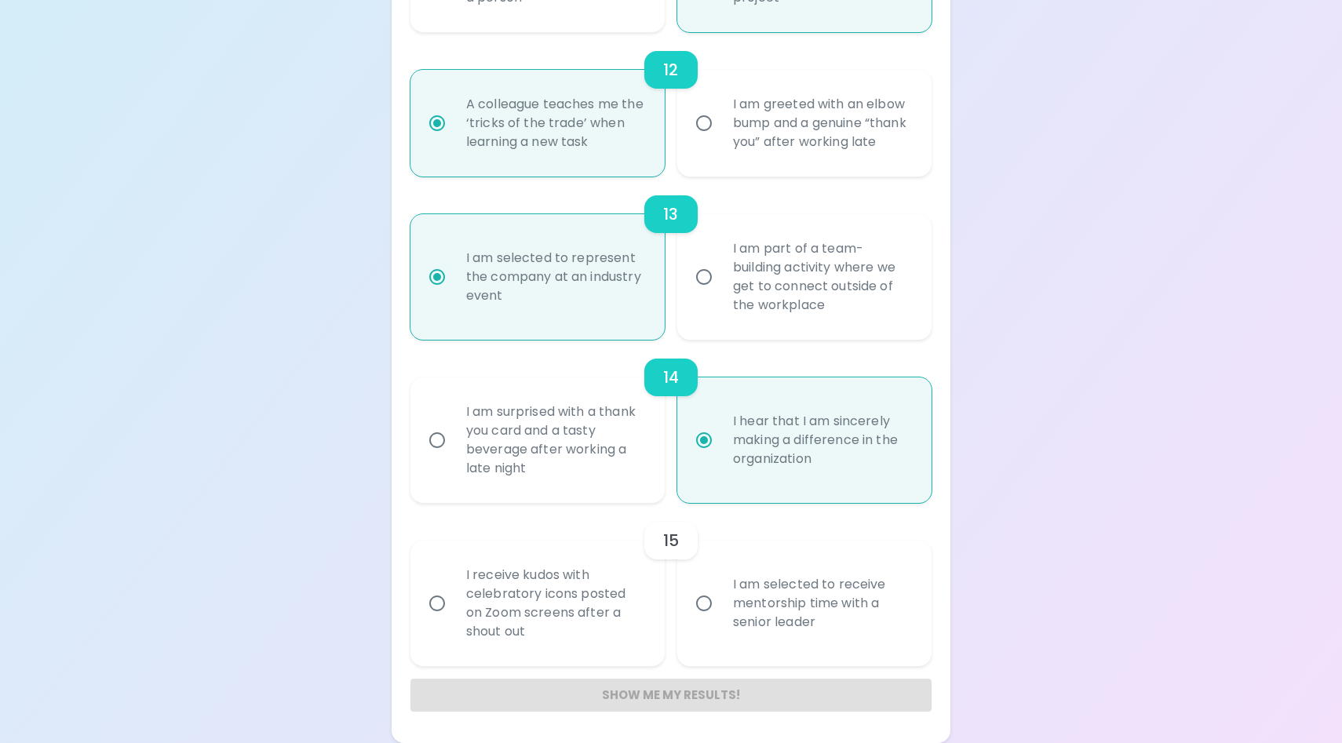
radio input "true"
click at [706, 587] on input "I am selected to receive mentorship time with a senior leader" at bounding box center [703, 603] width 33 height 33
radio input "false"
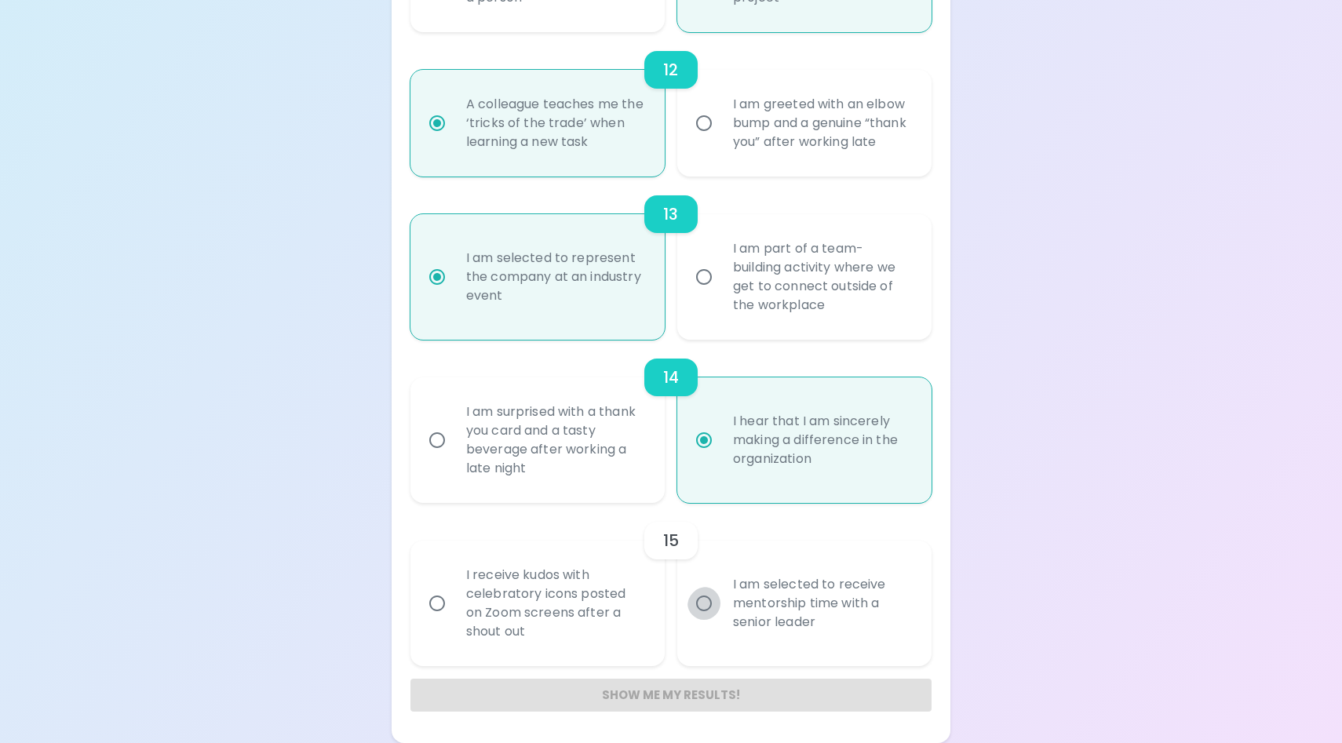
radio input "false"
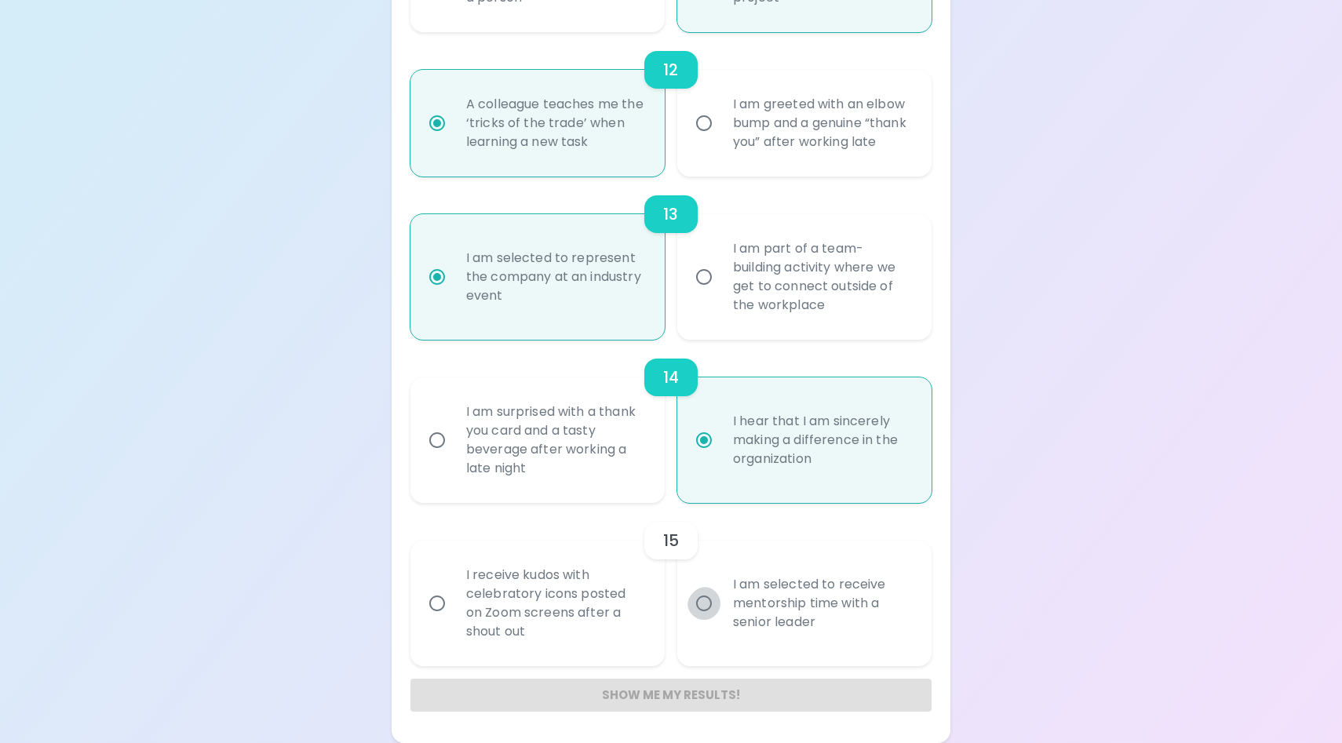
radio input "false"
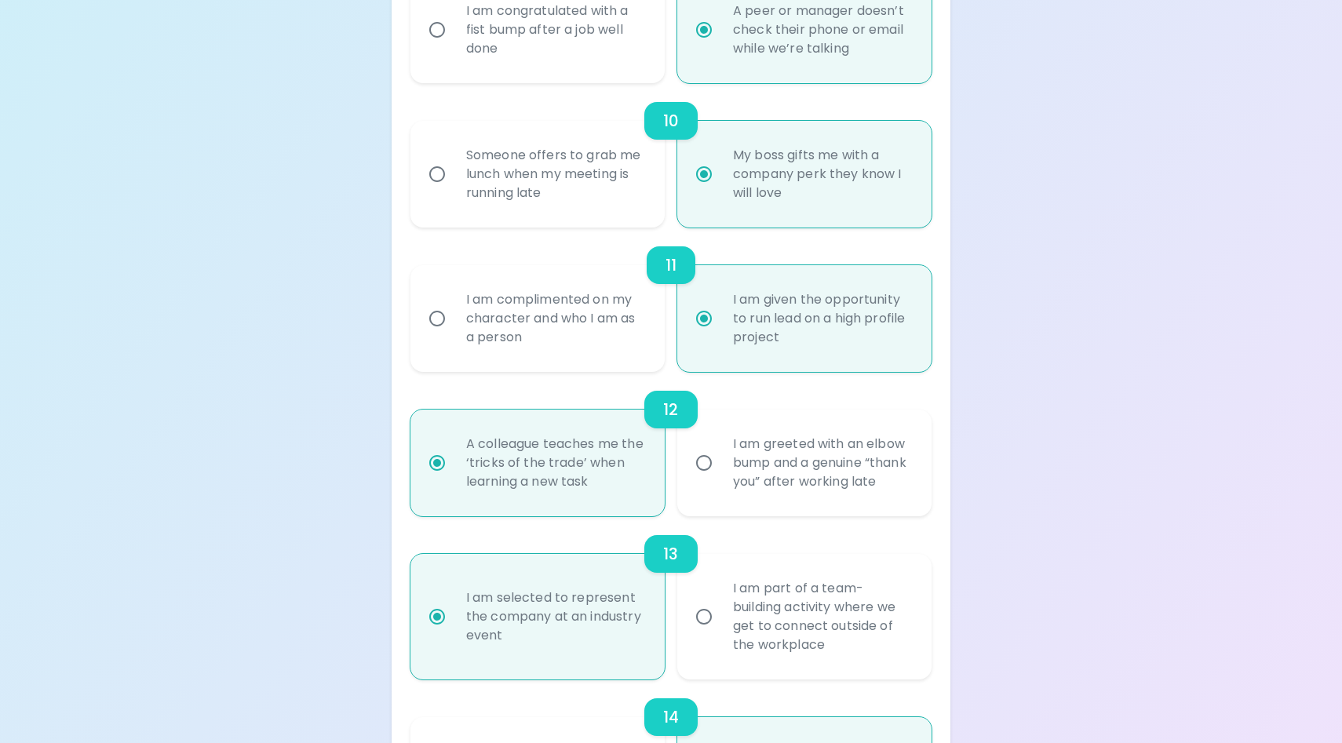
scroll to position [1648, 0]
radio input "true"
radio input "false"
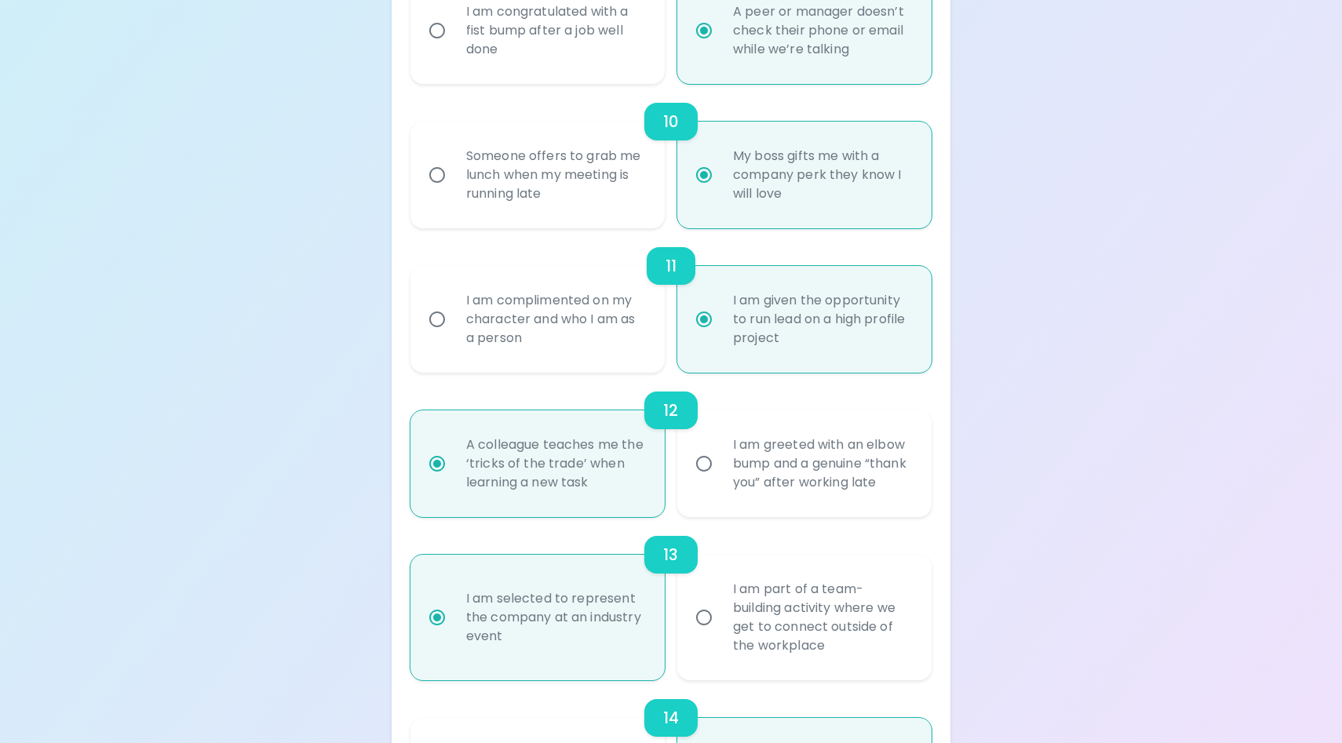
radio input "false"
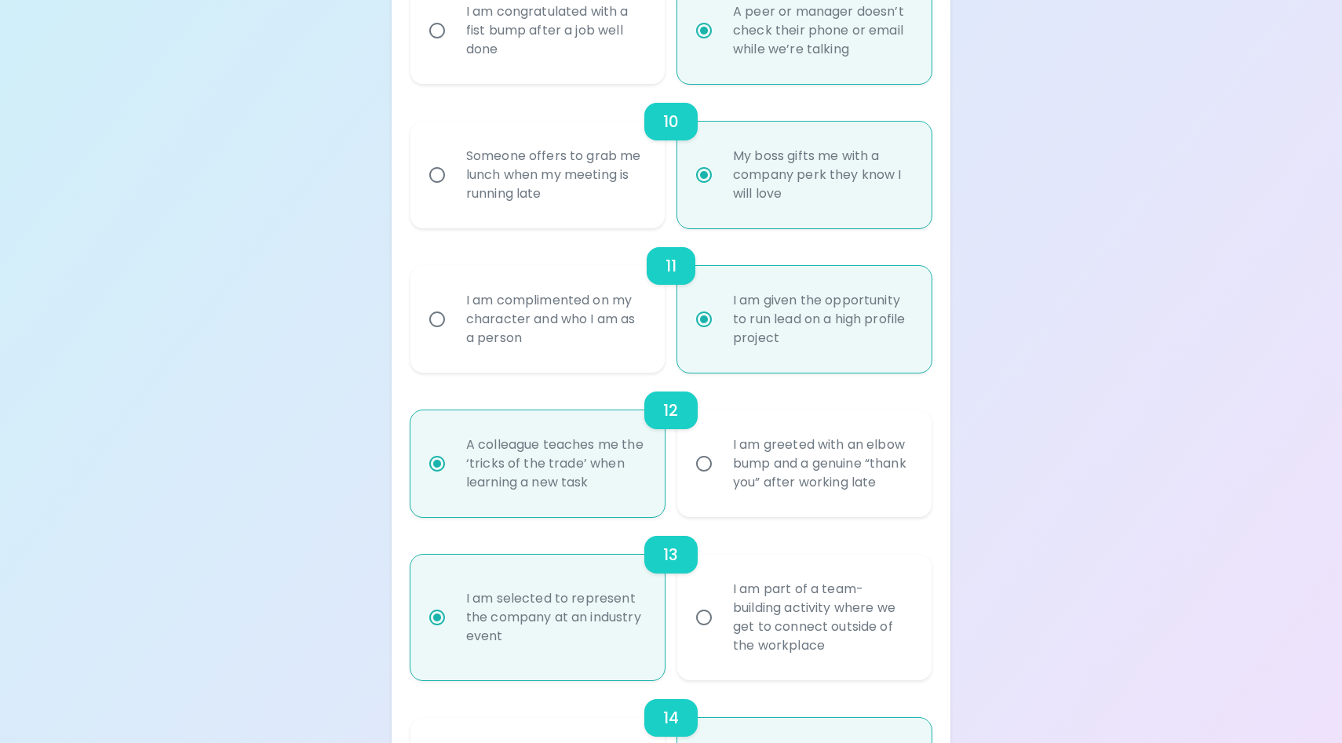
radio input "false"
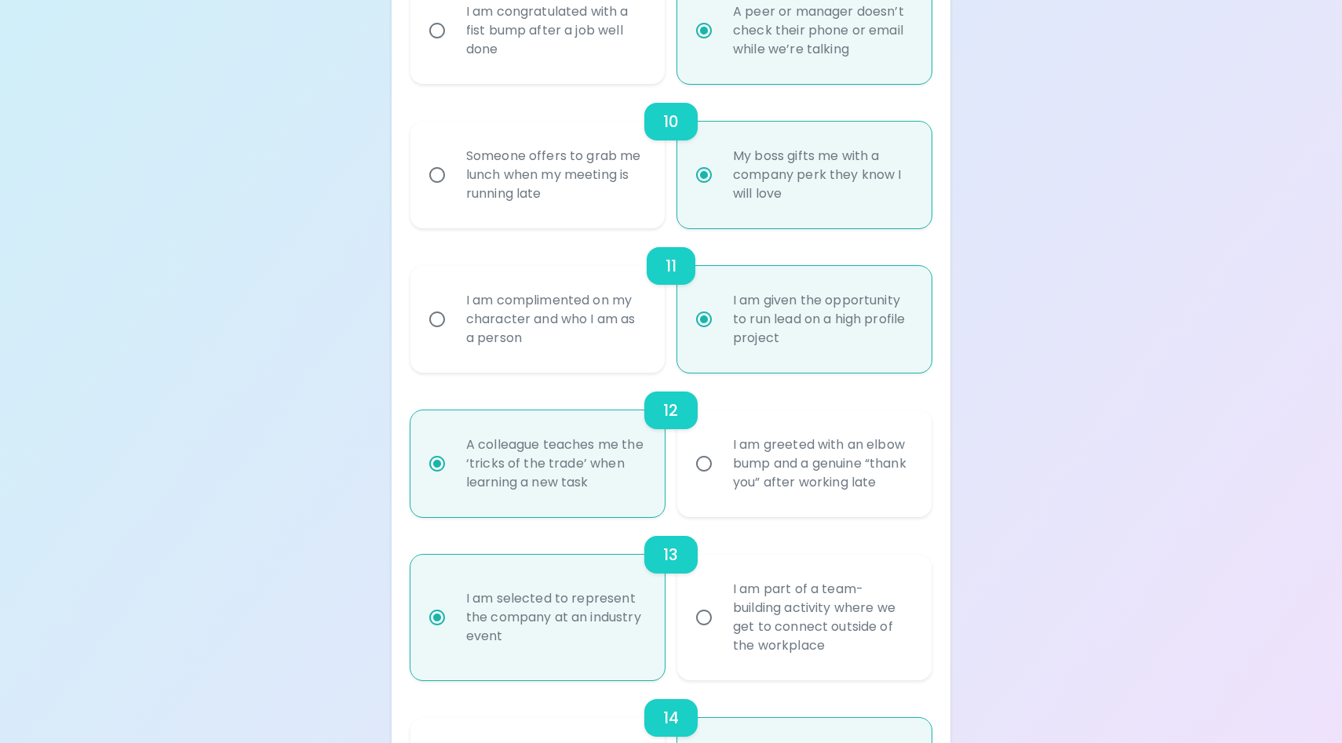
radio input "false"
radio input "true"
radio input "false"
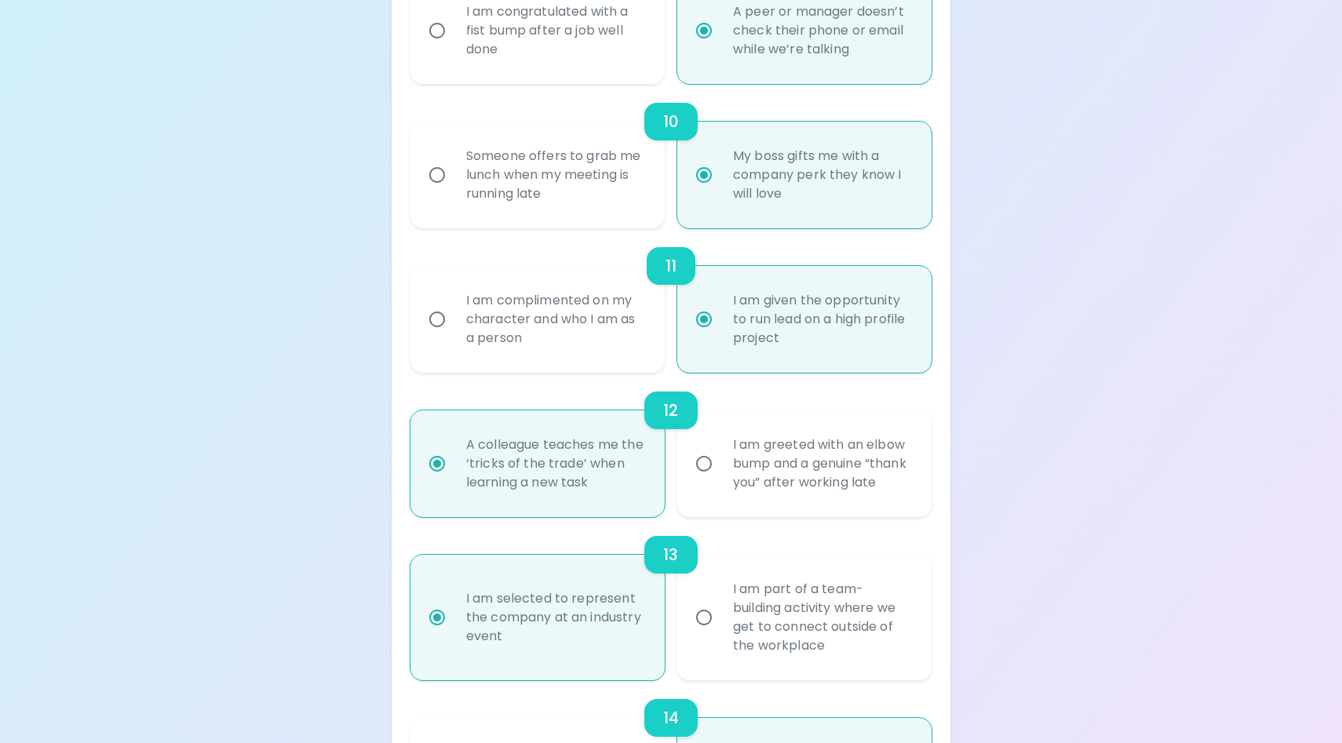
radio input "false"
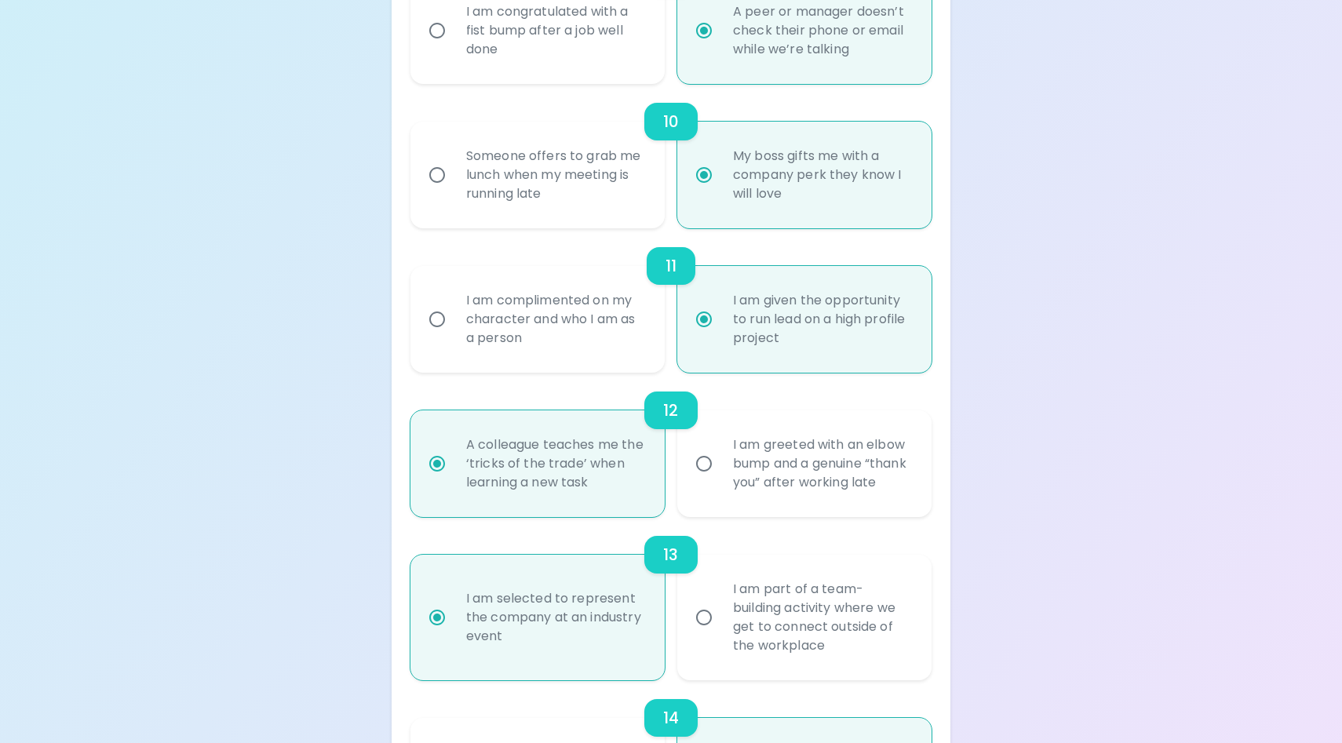
radio input "false"
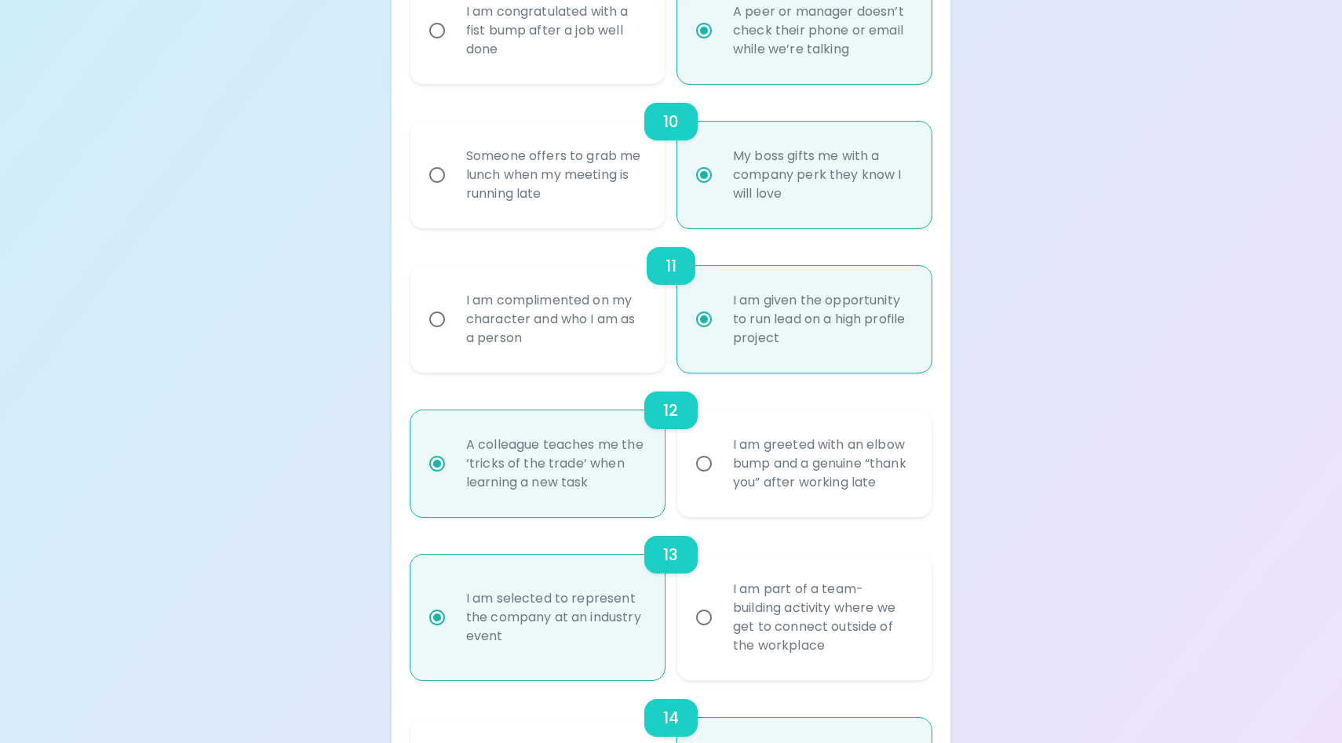
radio input "true"
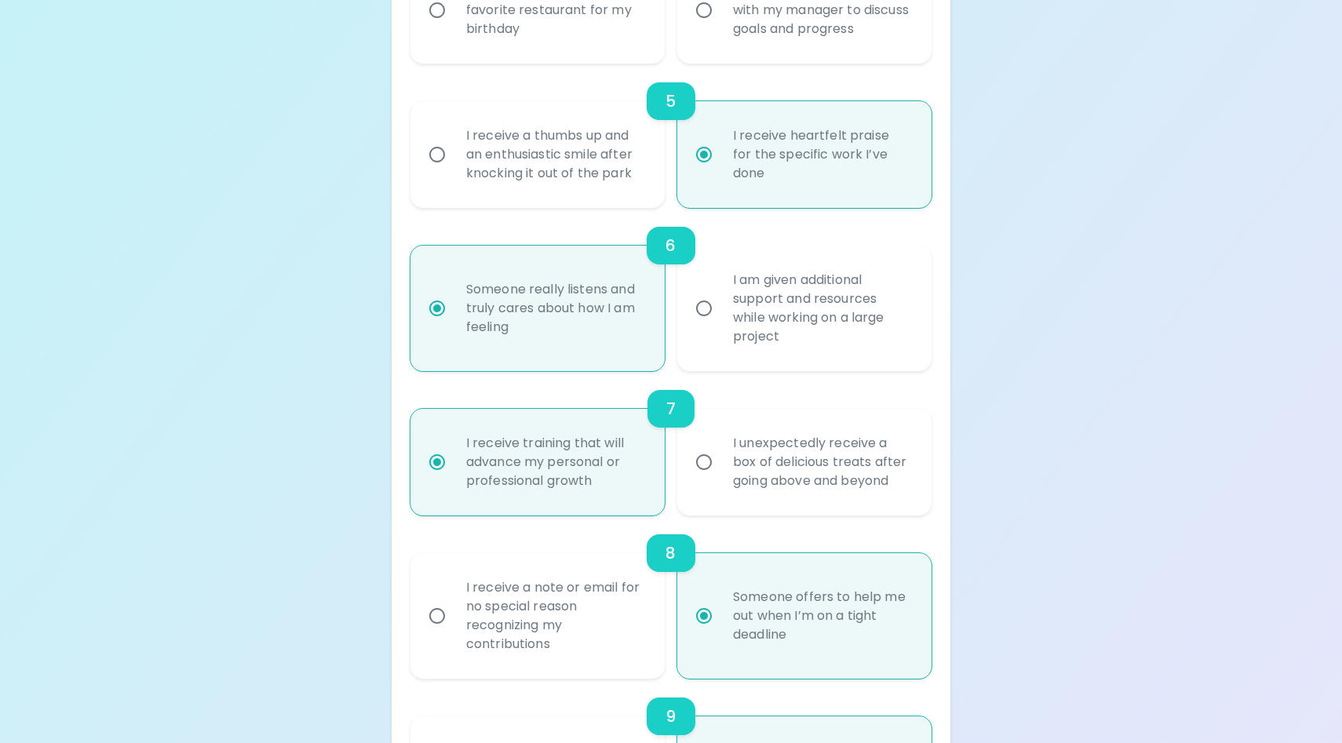
scroll to position [908, 0]
radio input "true"
click at [437, 27] on input "I receive a giftcard to my favorite restaurant for my birthday" at bounding box center [437, 11] width 33 height 33
radio input "false"
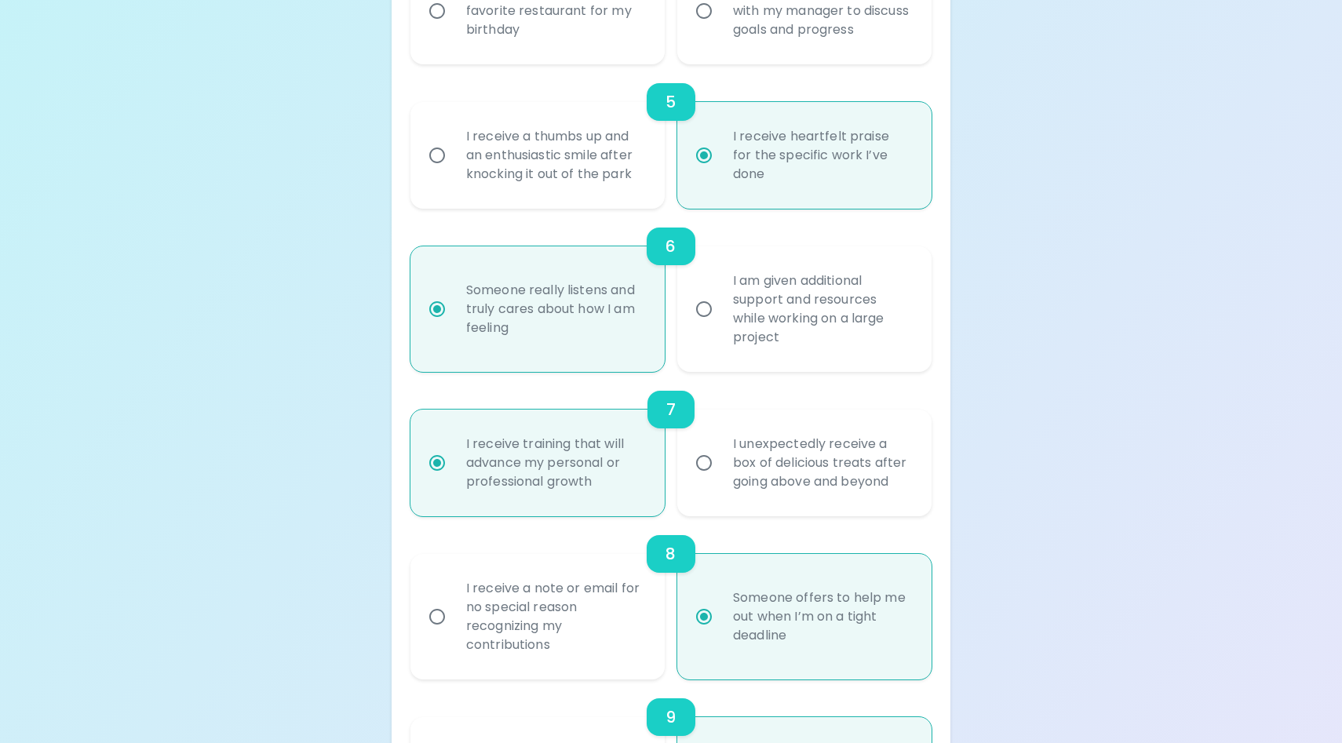
radio input "false"
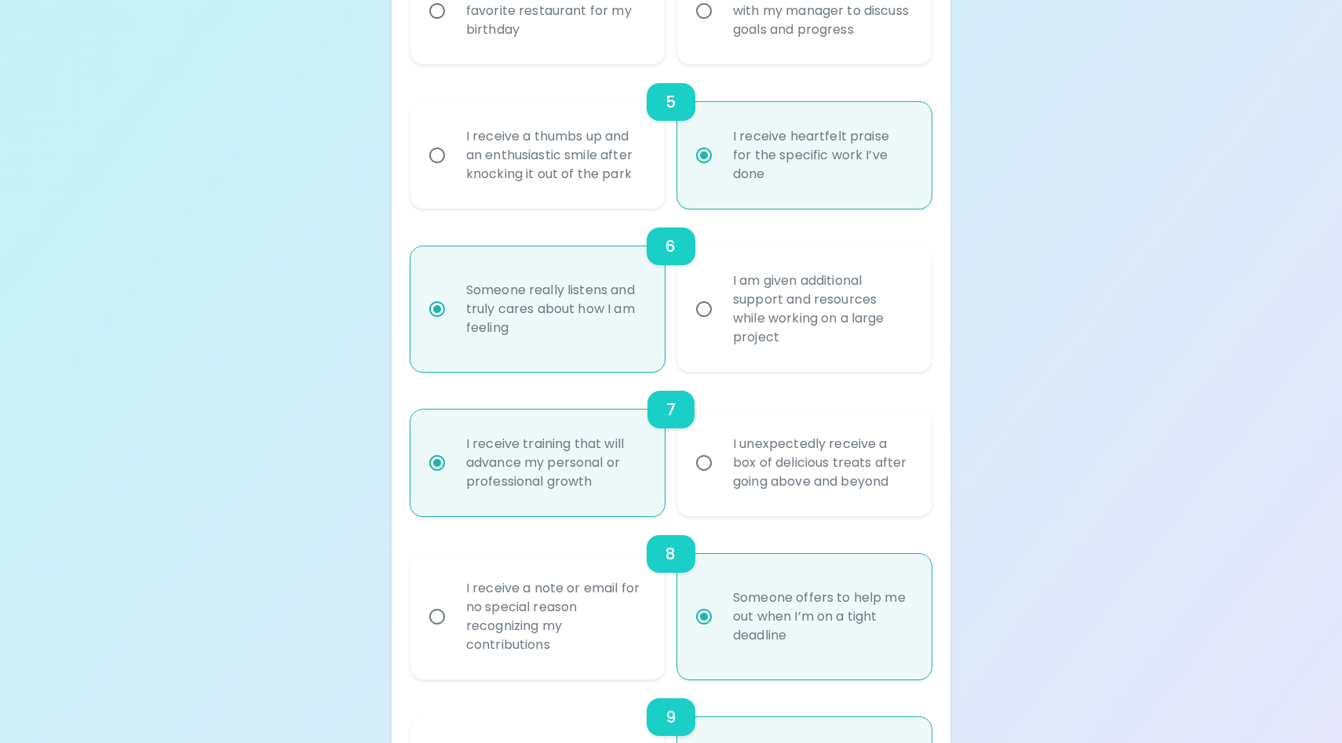
radio input "false"
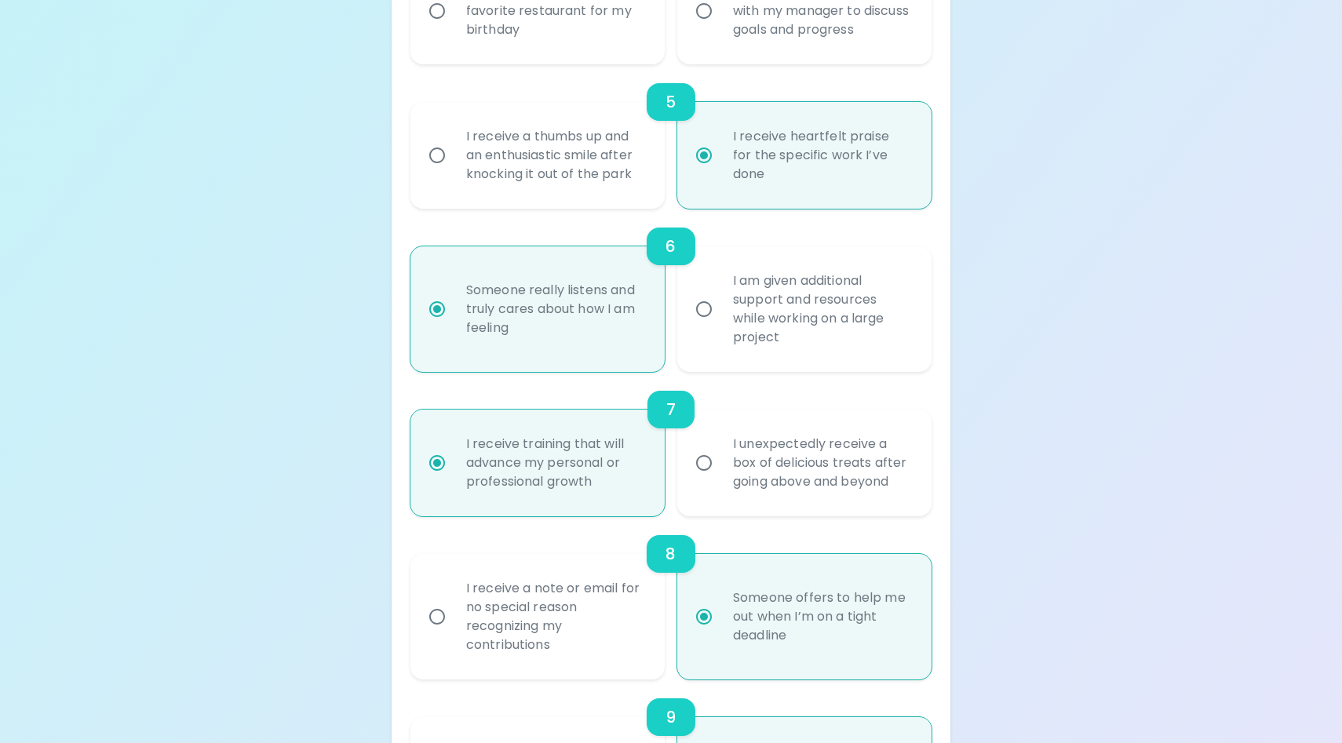
radio input "true"
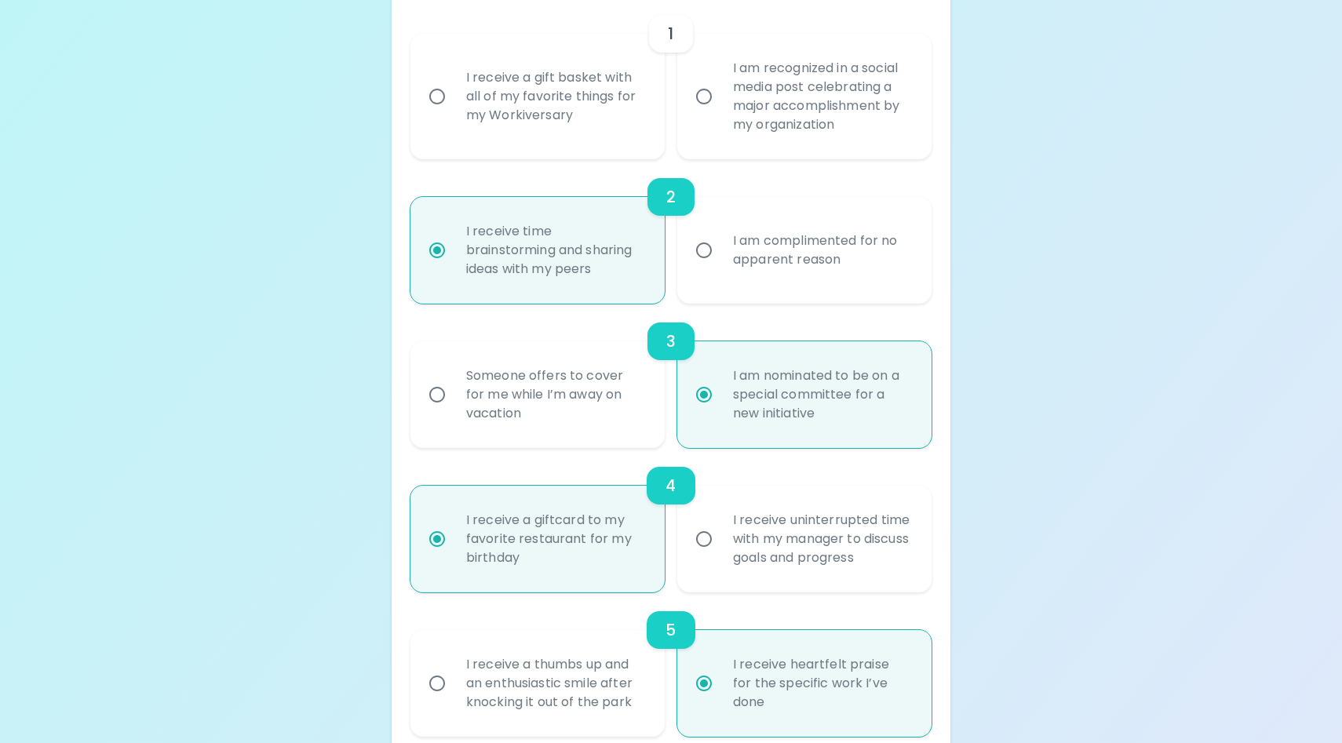
scroll to position [376, 0]
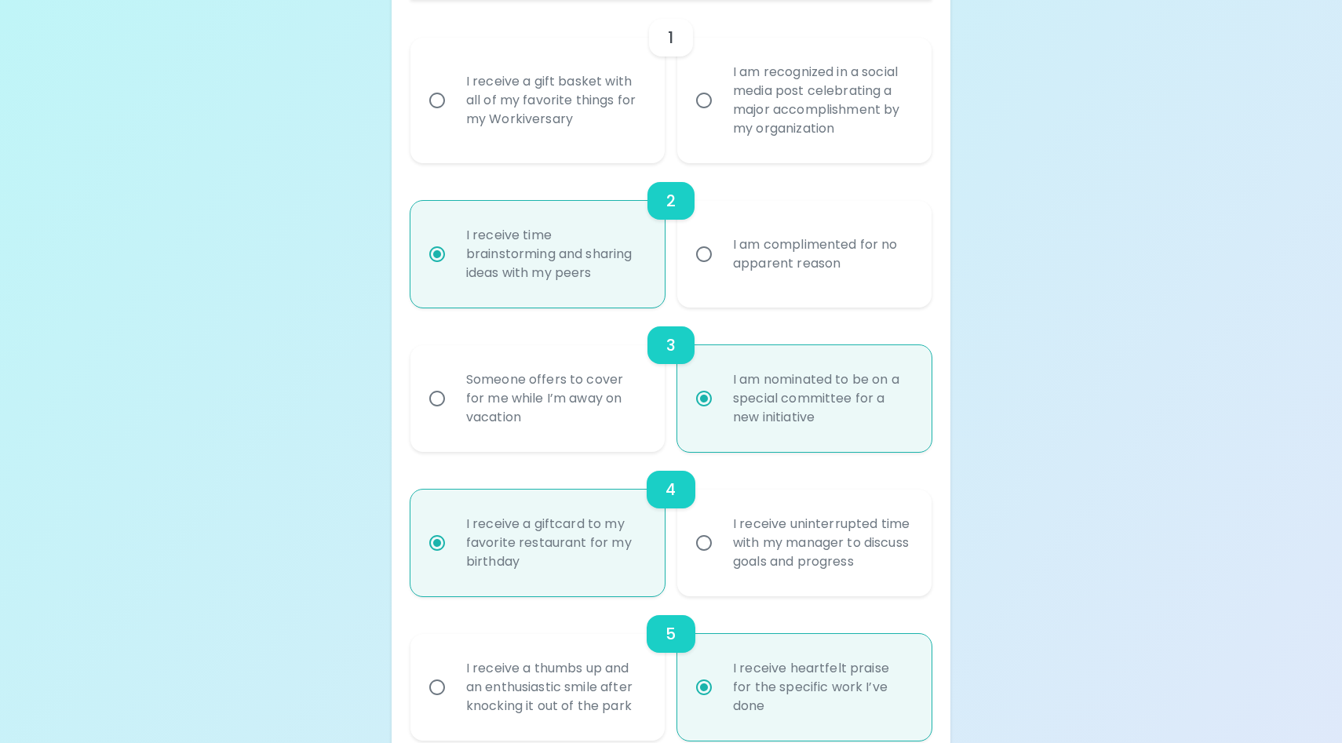
radio input "true"
click at [708, 117] on input "I am recognized in a social media post celebrating a major accomplishment by my…" at bounding box center [703, 100] width 33 height 33
radio input "false"
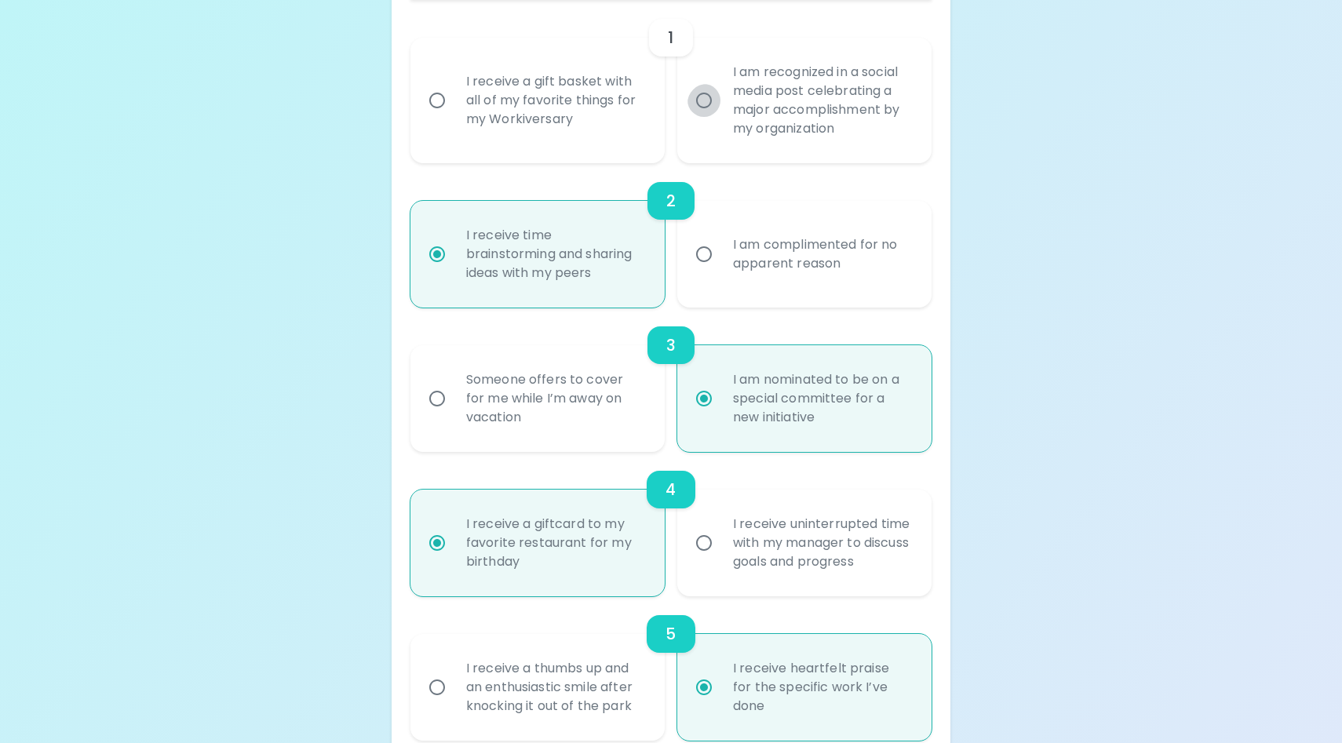
radio input "false"
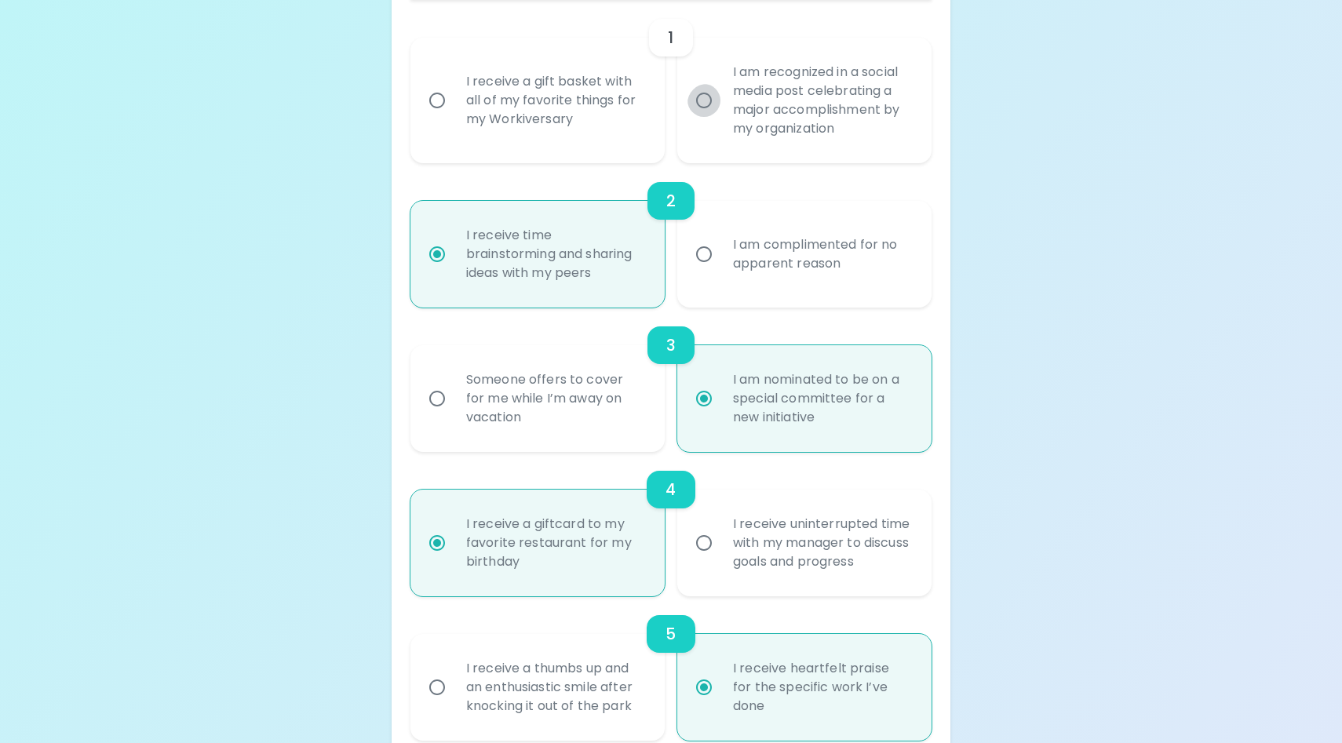
radio input "false"
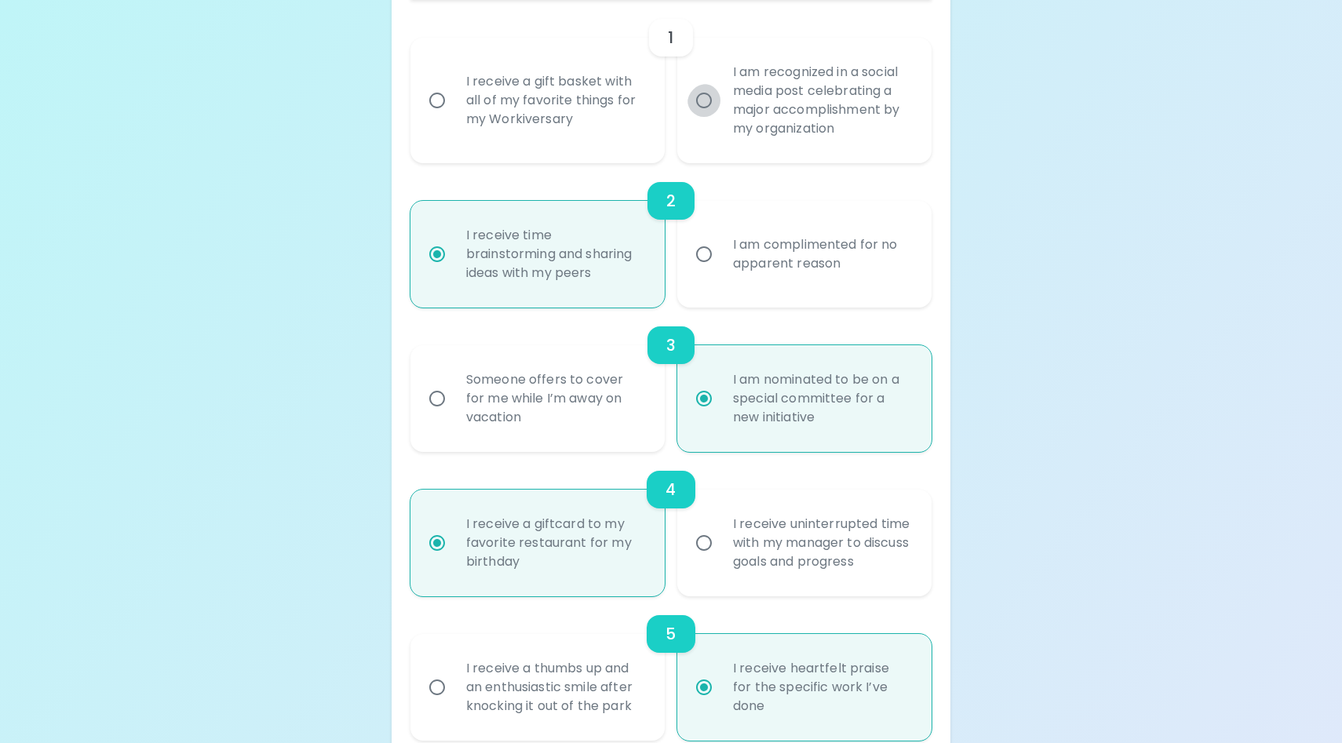
radio input "true"
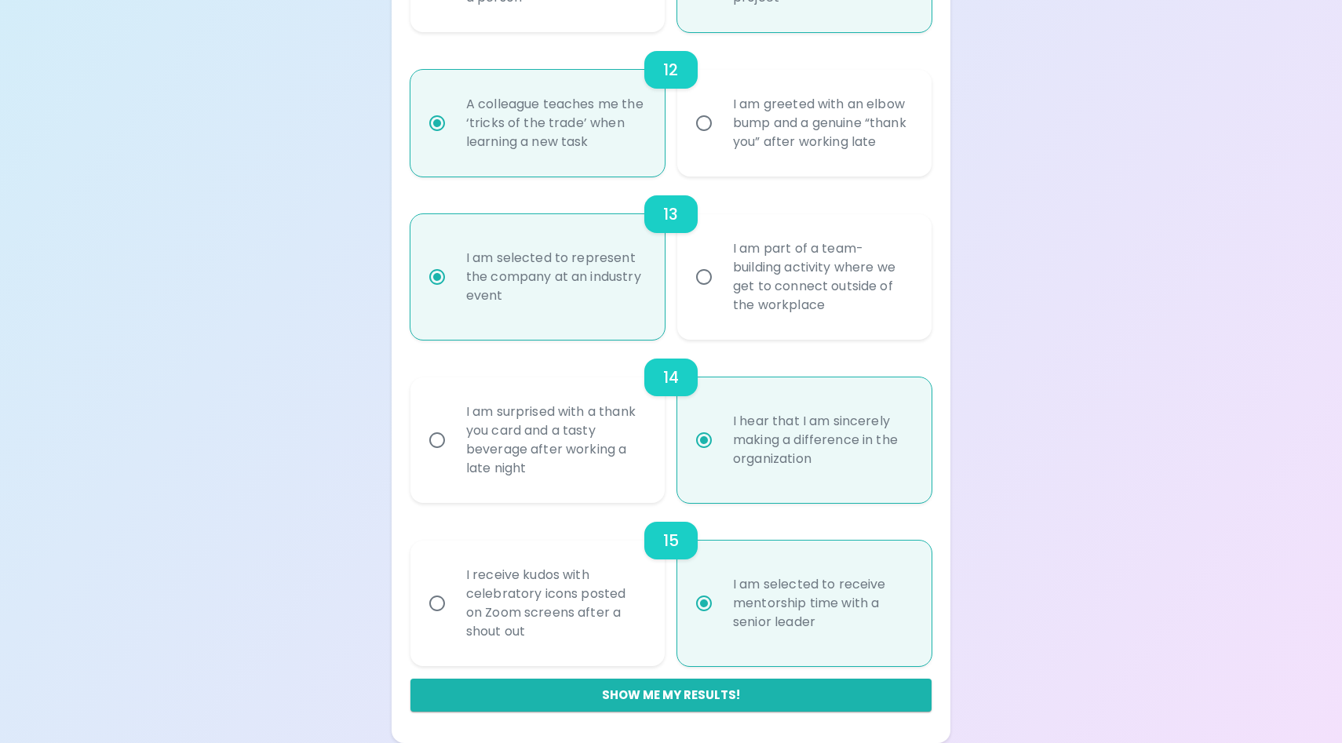
scroll to position [2792, 0]
radio input "true"
click at [657, 687] on button "Show me my results!" at bounding box center [671, 695] width 522 height 33
radio input "false"
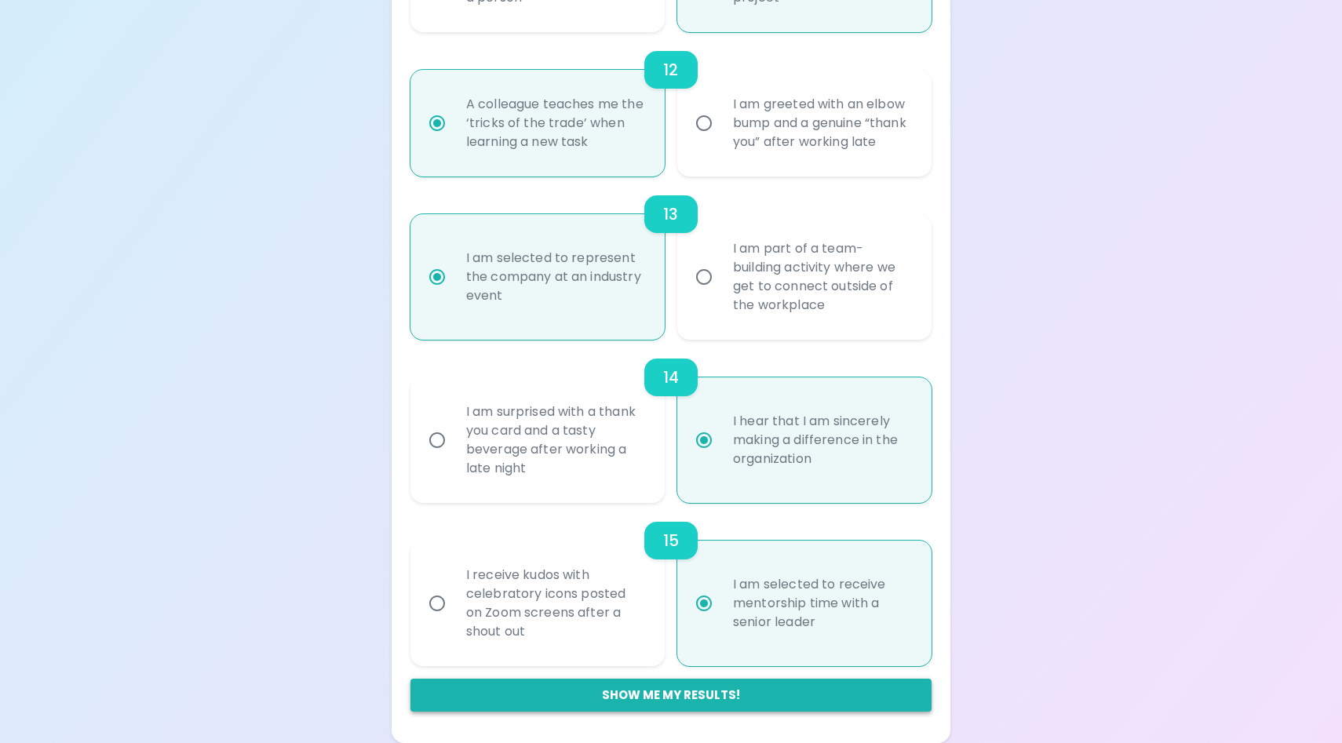
radio input "false"
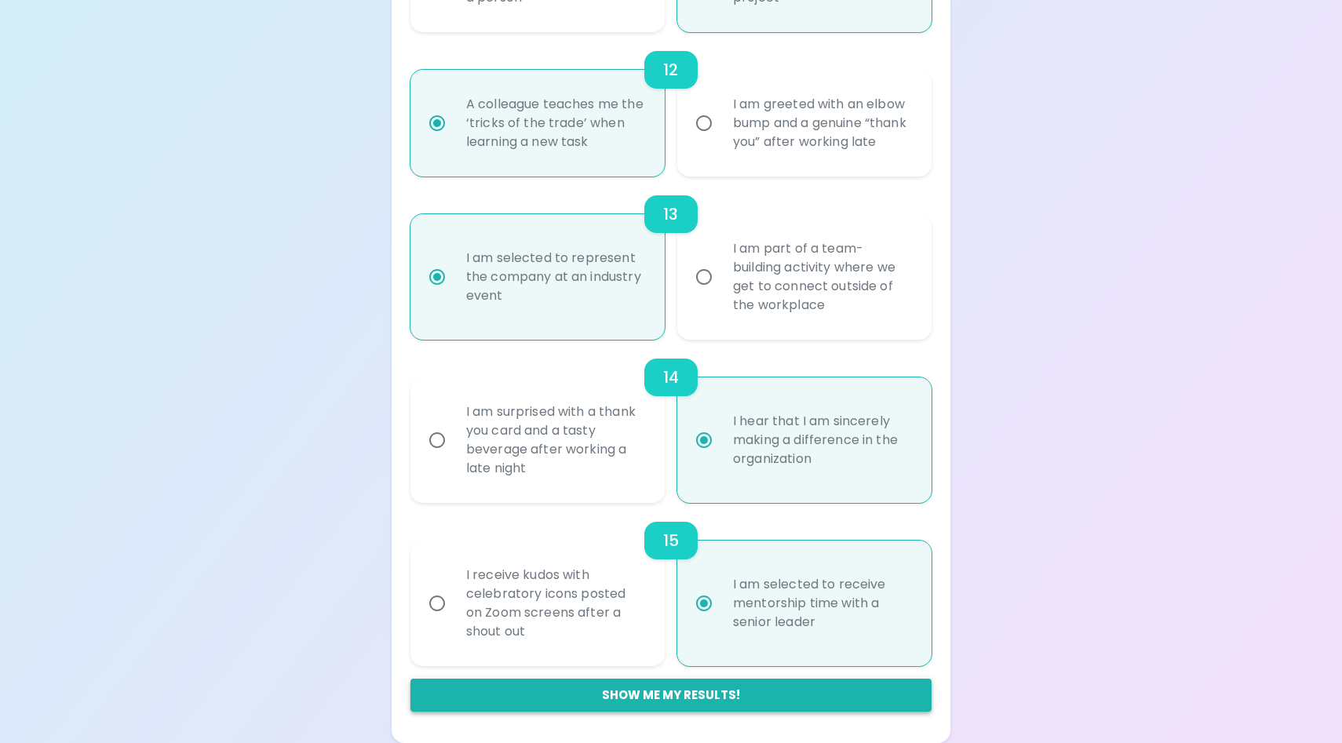
radio input "false"
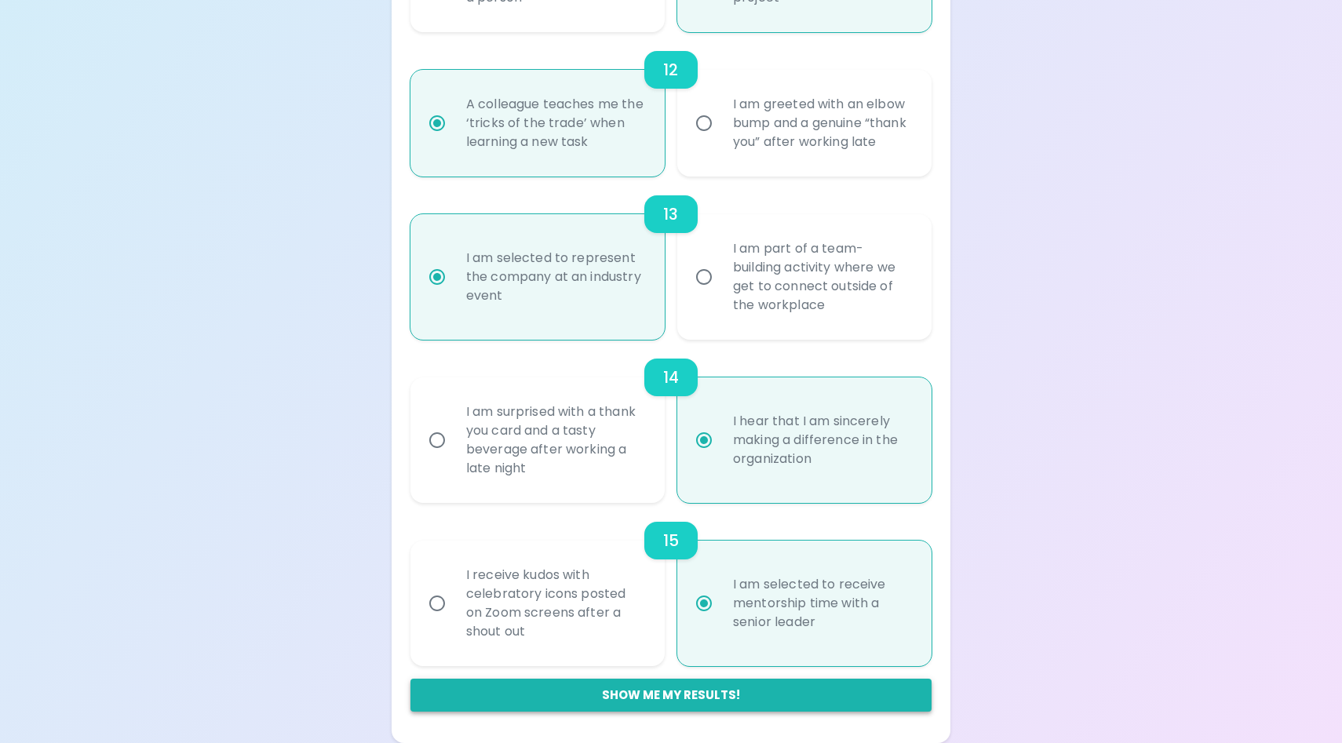
radio input "false"
radio input "true"
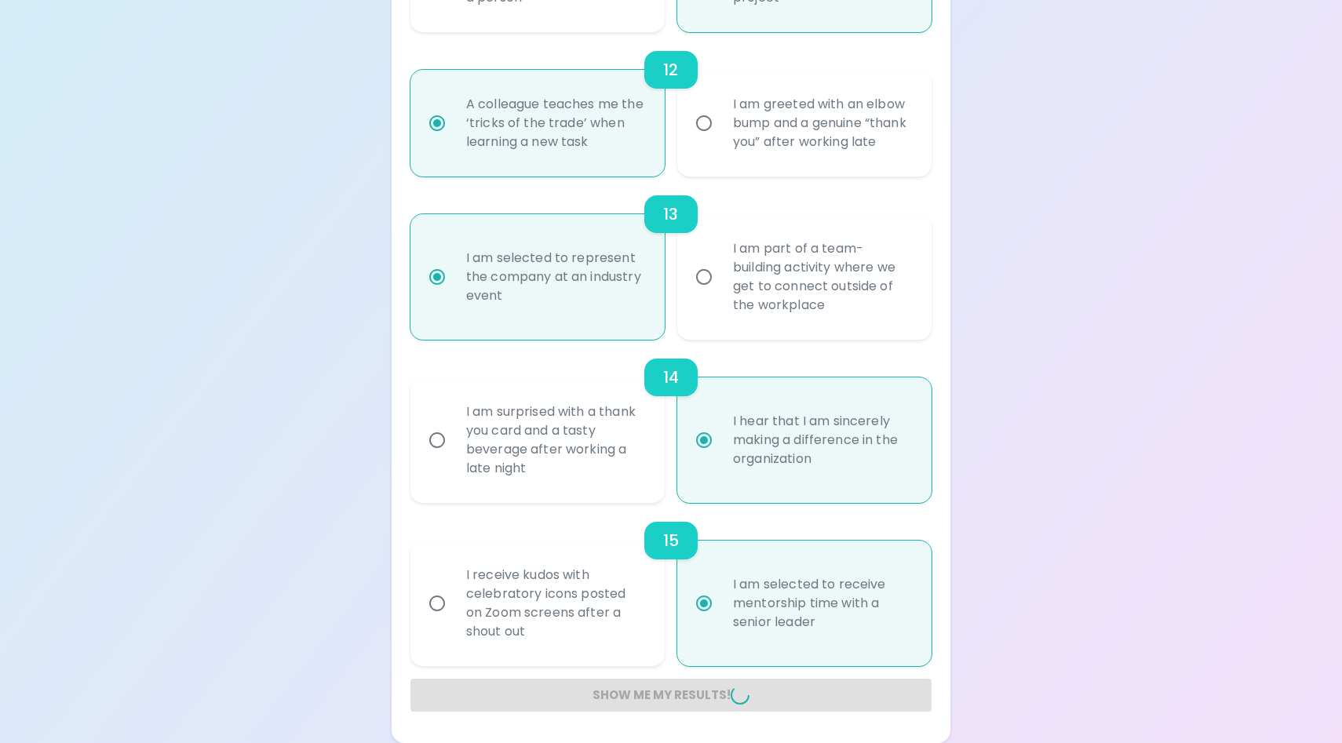
radio input "false"
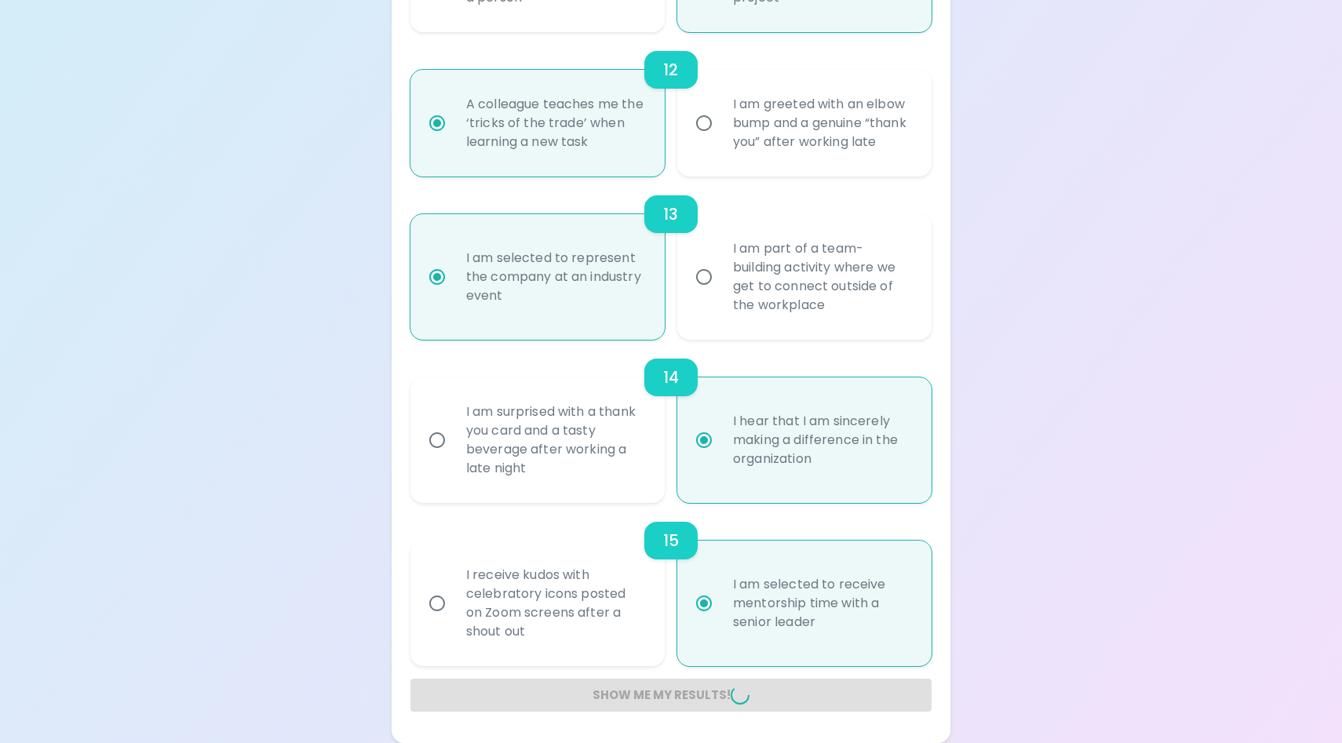
radio input "false"
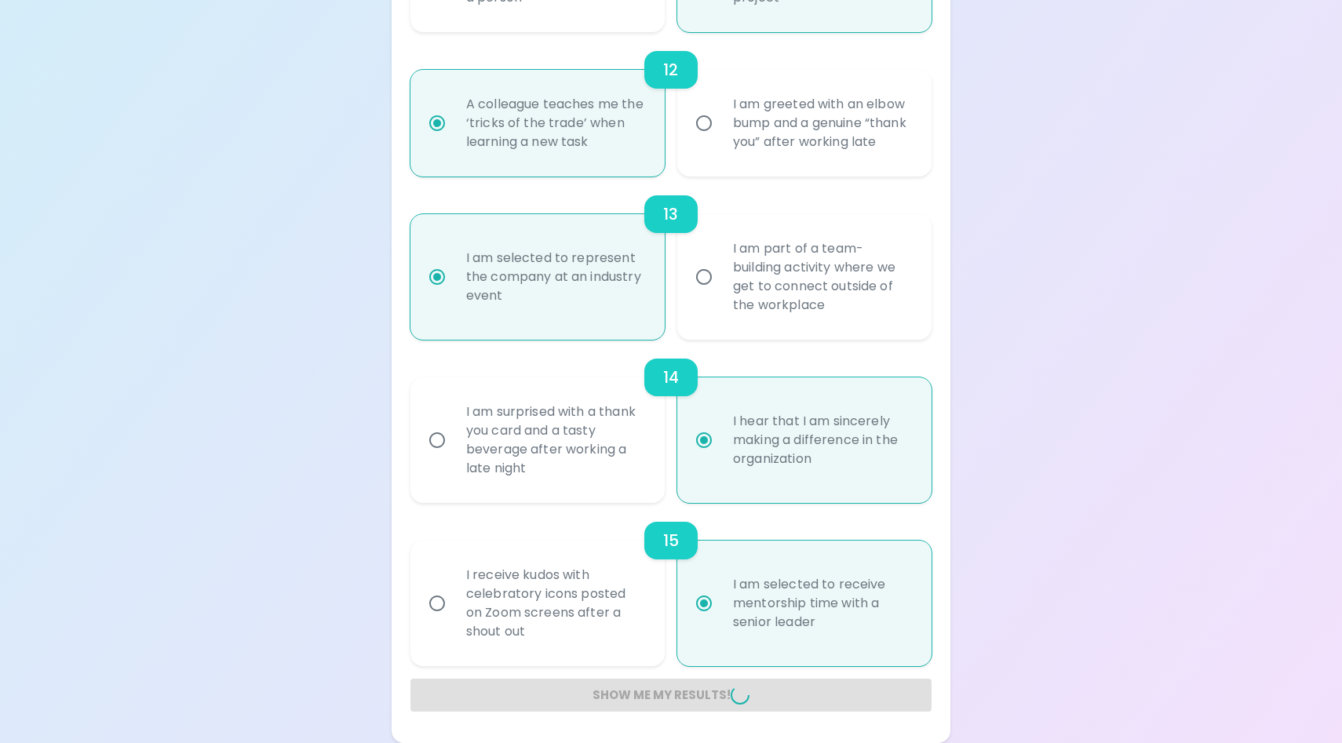
radio input "false"
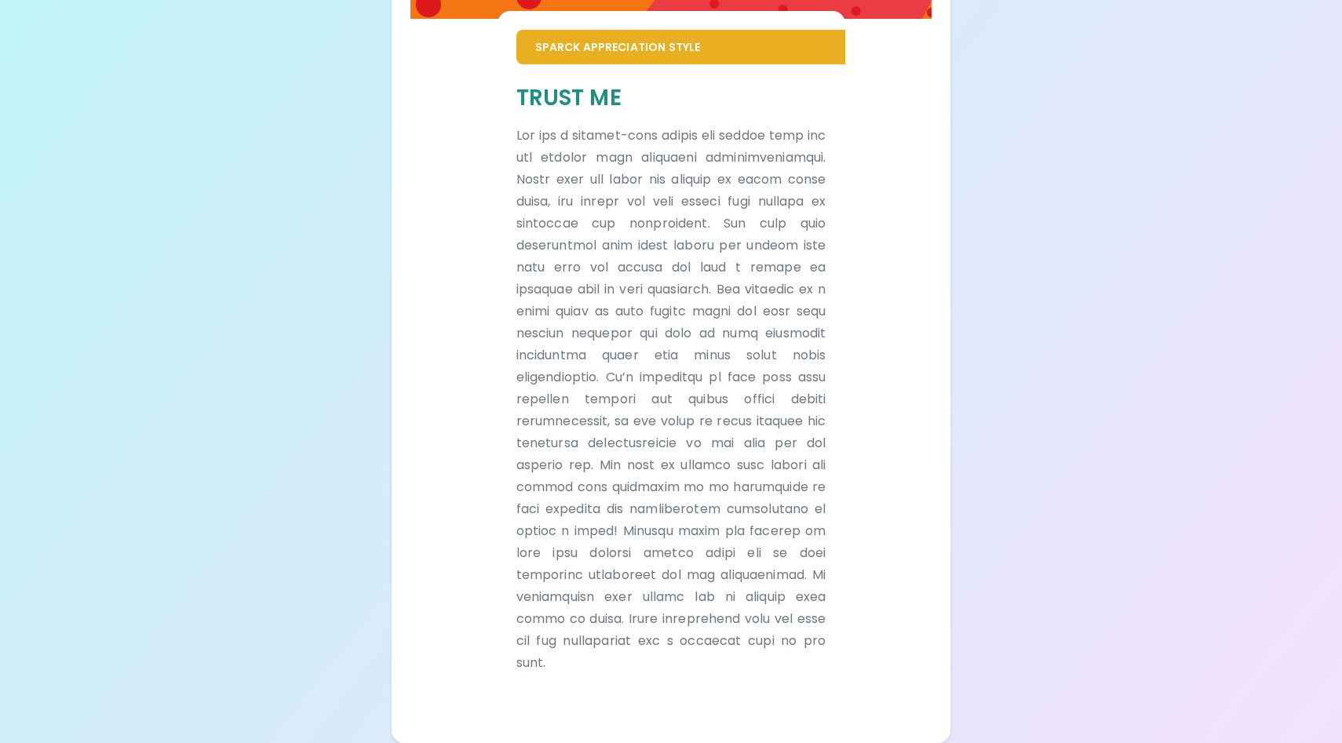
scroll to position [516, 0]
